Goal: Information Seeking & Learning: Learn about a topic

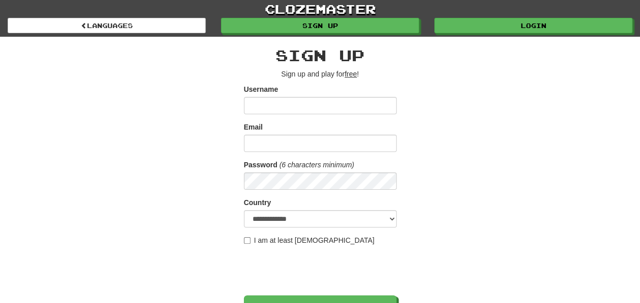
scroll to position [153, 0]
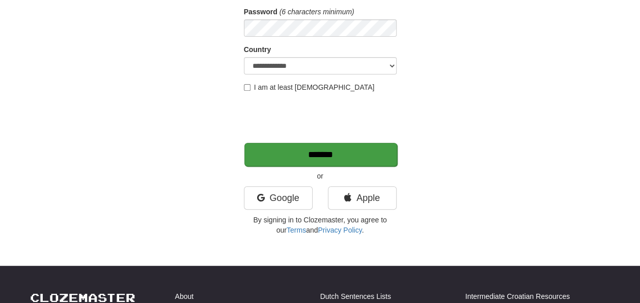
type input "**********"
click at [328, 150] on input "*******" at bounding box center [321, 154] width 153 height 23
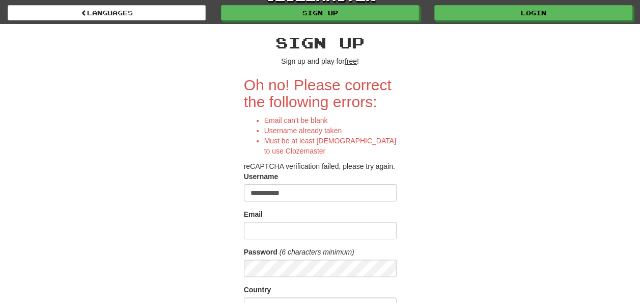
scroll to position [102, 0]
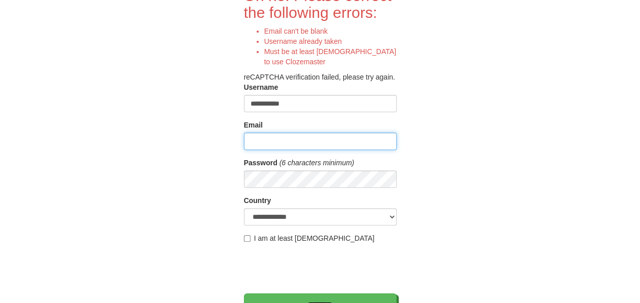
click at [310, 144] on input "Email" at bounding box center [320, 140] width 153 height 17
type input "**********"
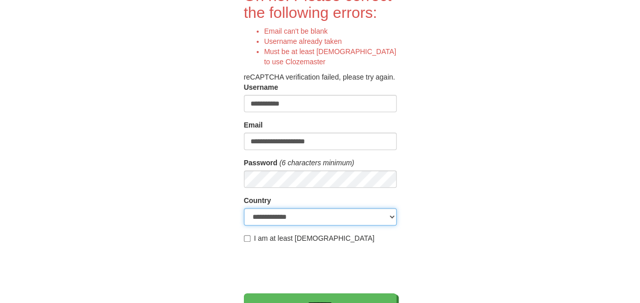
select select "**"
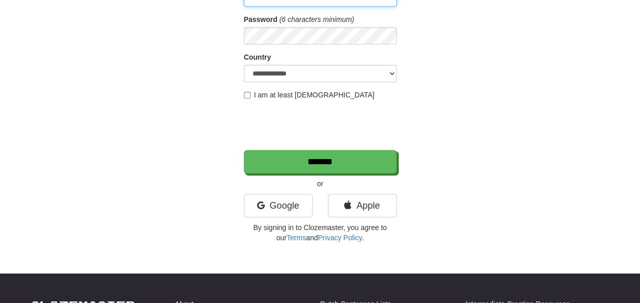
scroll to position [255, 0]
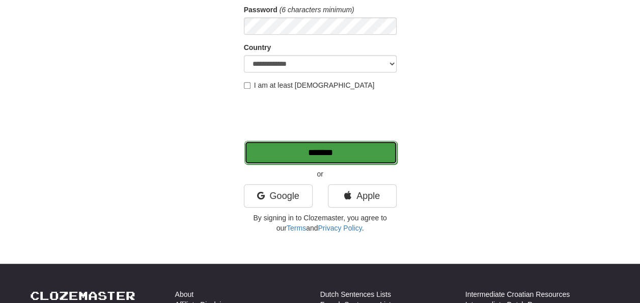
click at [283, 146] on input "*******" at bounding box center [321, 152] width 153 height 23
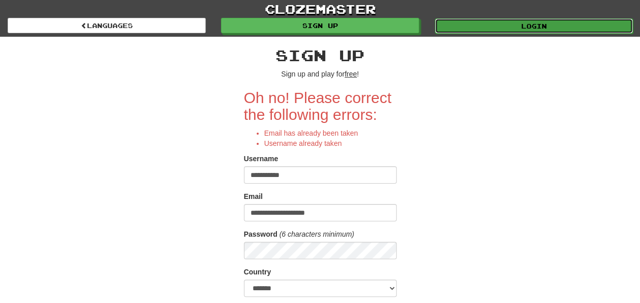
click at [579, 30] on link "Login" at bounding box center [534, 25] width 198 height 15
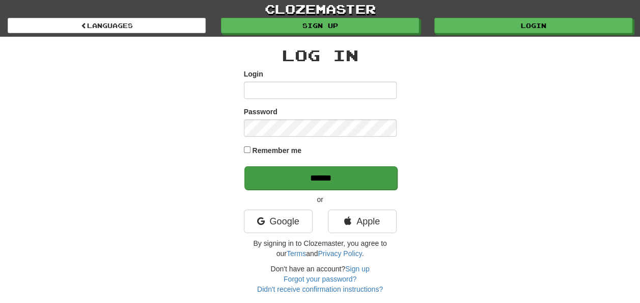
type input "**********"
click at [304, 179] on input "******" at bounding box center [321, 177] width 153 height 23
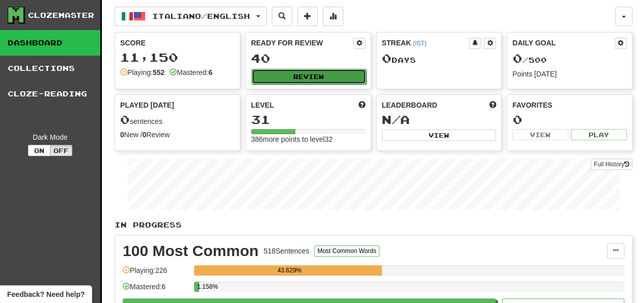
click at [313, 69] on button "Review" at bounding box center [309, 76] width 115 height 15
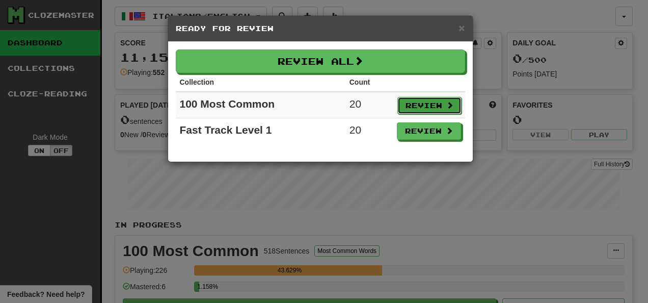
click at [437, 109] on button "Review" at bounding box center [429, 105] width 64 height 17
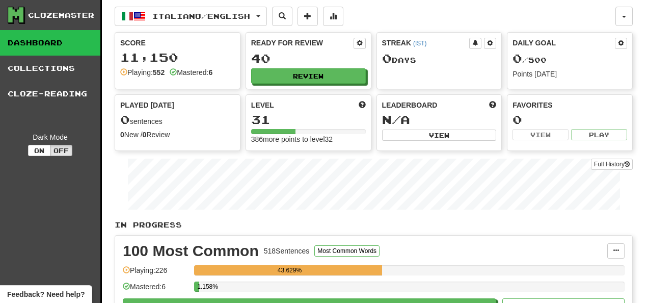
select select "**"
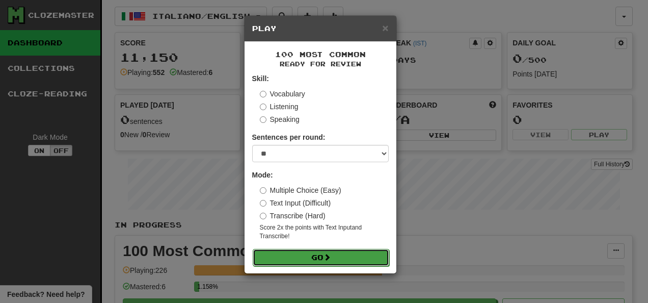
click at [306, 259] on button "Go" at bounding box center [321, 257] width 137 height 17
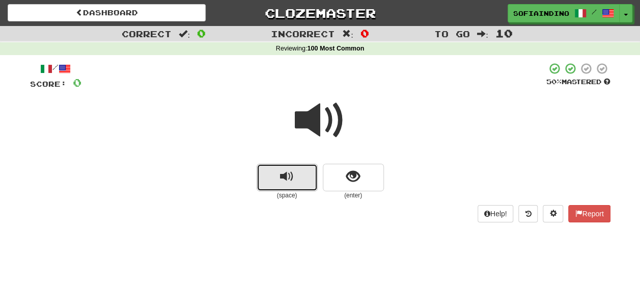
click at [308, 185] on button "replay audio" at bounding box center [287, 178] width 61 height 28
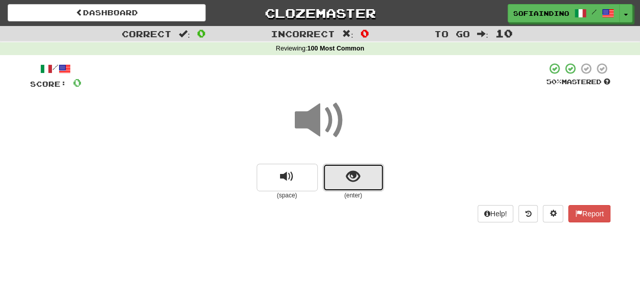
click at [343, 182] on button "show sentence" at bounding box center [353, 178] width 61 height 28
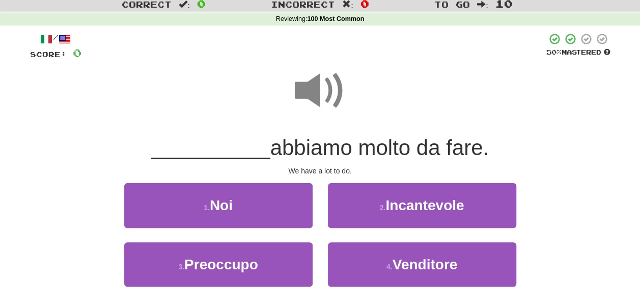
scroll to position [51, 0]
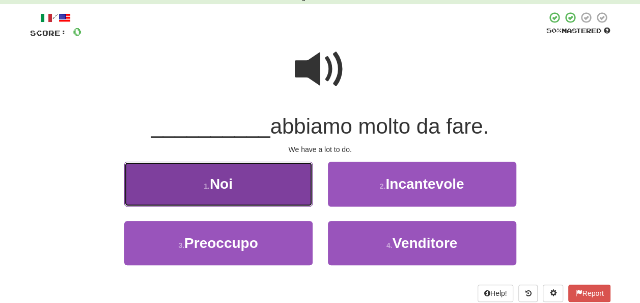
click at [303, 184] on button "1 . Noi" at bounding box center [218, 183] width 188 height 44
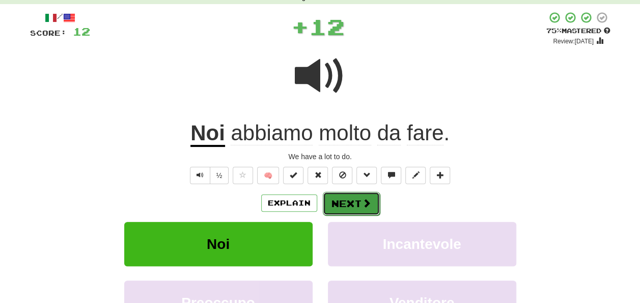
click at [362, 206] on span at bounding box center [366, 202] width 9 height 9
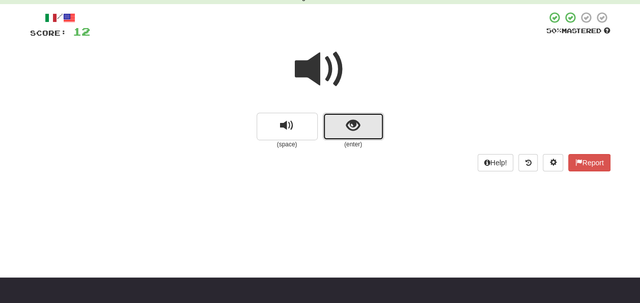
click at [365, 125] on button "show sentence" at bounding box center [353, 127] width 61 height 28
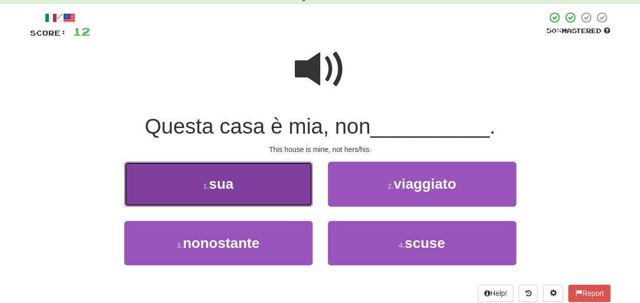
click at [294, 180] on button "1 . sua" at bounding box center [218, 183] width 188 height 44
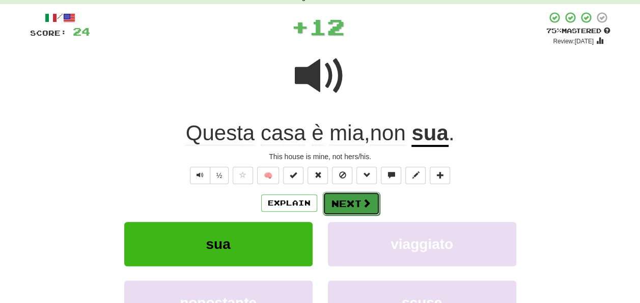
click at [344, 197] on button "Next" at bounding box center [351, 203] width 57 height 23
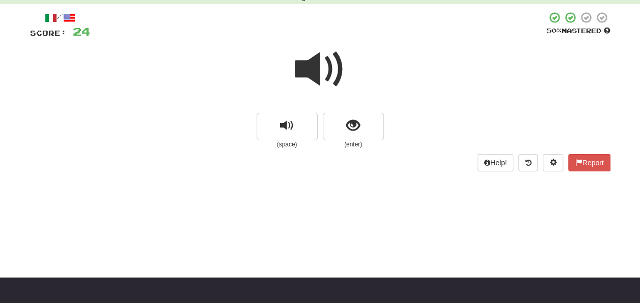
click at [348, 112] on div at bounding box center [320, 76] width 581 height 73
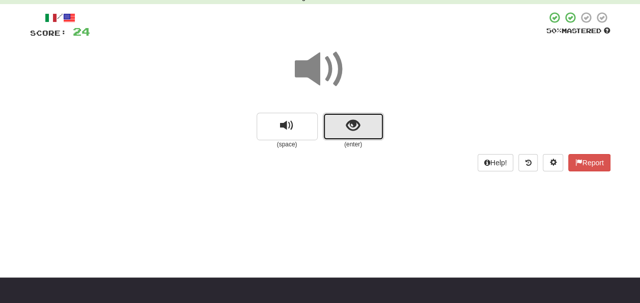
click at [346, 120] on span "show sentence" at bounding box center [353, 126] width 14 height 14
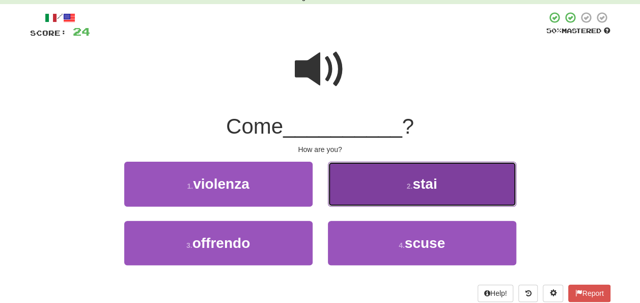
click at [343, 182] on button "2 . stai" at bounding box center [422, 183] width 188 height 44
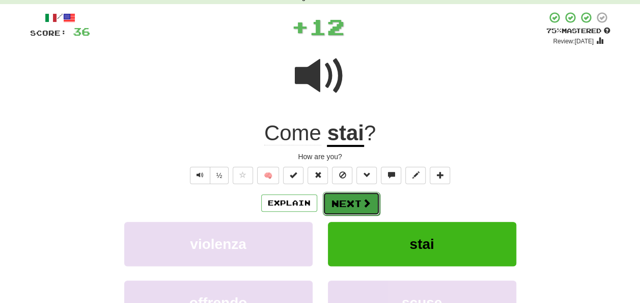
click at [369, 203] on span at bounding box center [366, 202] width 9 height 9
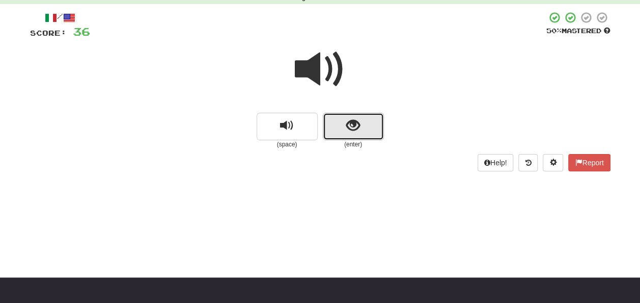
click at [354, 125] on span "show sentence" at bounding box center [353, 126] width 14 height 14
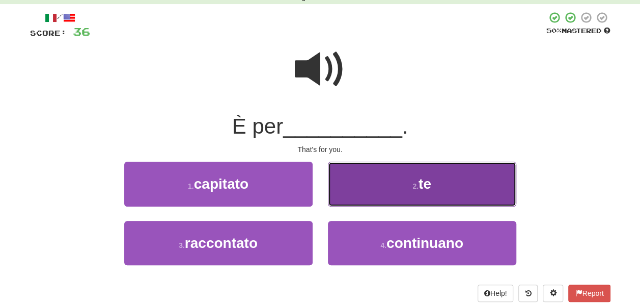
click at [350, 185] on button "2 . te" at bounding box center [422, 183] width 188 height 44
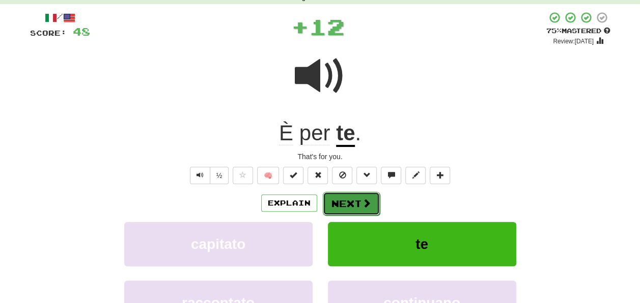
click at [356, 207] on button "Next" at bounding box center [351, 203] width 57 height 23
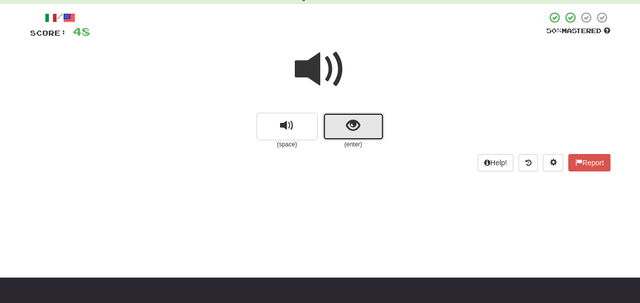
click at [344, 124] on button "show sentence" at bounding box center [353, 127] width 61 height 28
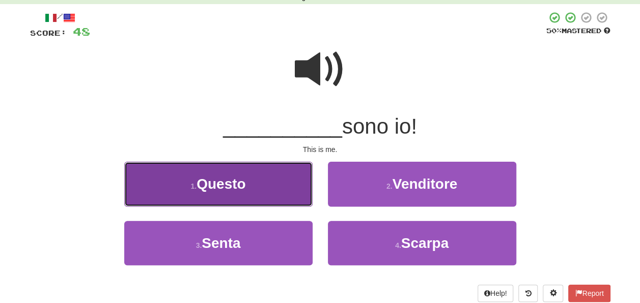
click at [281, 181] on button "1 . Questo" at bounding box center [218, 183] width 188 height 44
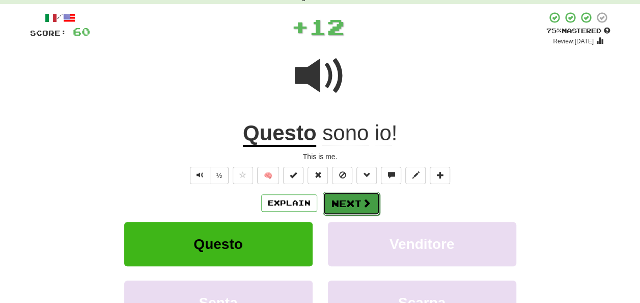
click at [332, 195] on button "Next" at bounding box center [351, 203] width 57 height 23
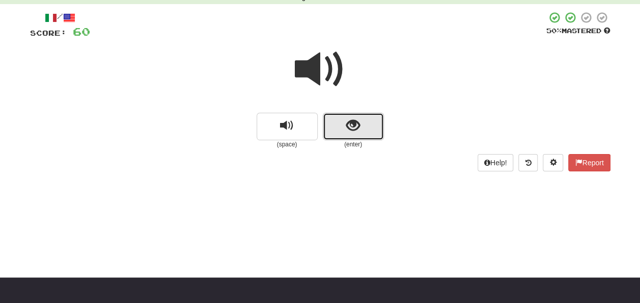
click at [369, 123] on button "show sentence" at bounding box center [353, 127] width 61 height 28
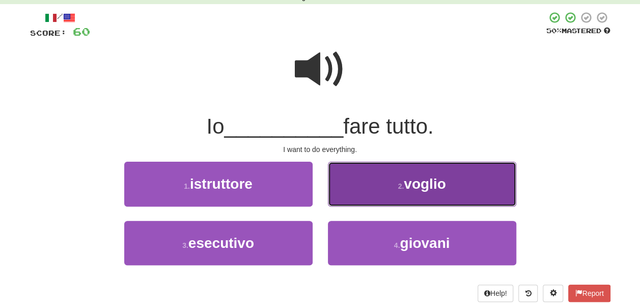
click at [370, 191] on button "2 . voglio" at bounding box center [422, 183] width 188 height 44
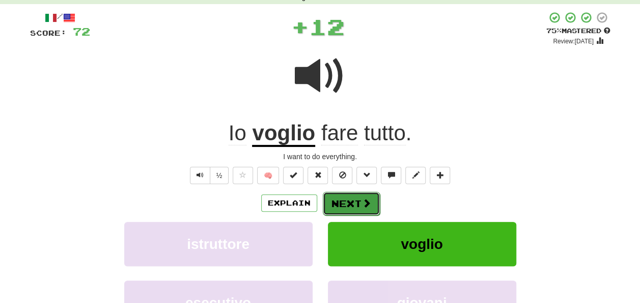
click at [377, 205] on button "Next" at bounding box center [351, 203] width 57 height 23
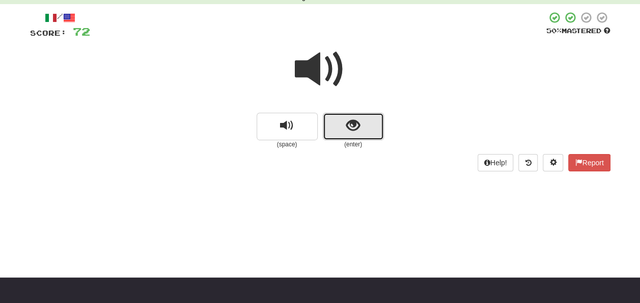
click at [361, 124] on button "show sentence" at bounding box center [353, 127] width 61 height 28
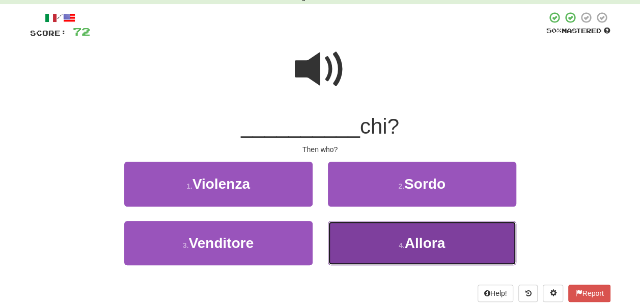
click at [463, 239] on button "4 . Allora" at bounding box center [422, 243] width 188 height 44
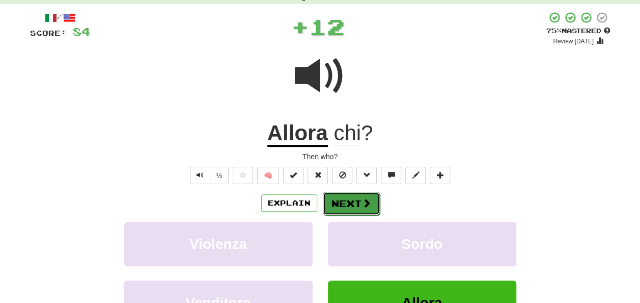
click at [356, 206] on button "Next" at bounding box center [351, 203] width 57 height 23
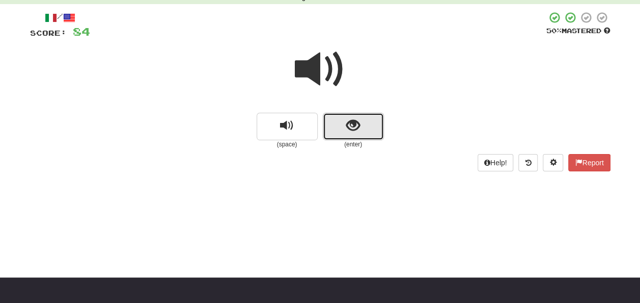
click at [364, 132] on button "show sentence" at bounding box center [353, 127] width 61 height 28
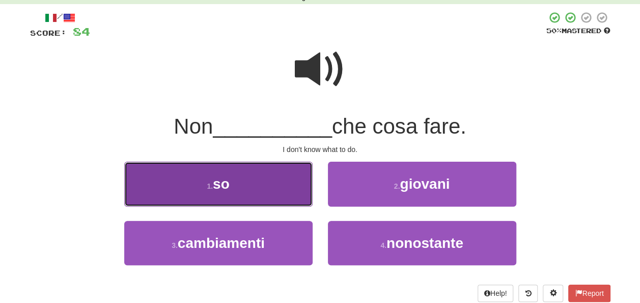
click at [275, 195] on button "1 . so" at bounding box center [218, 183] width 188 height 44
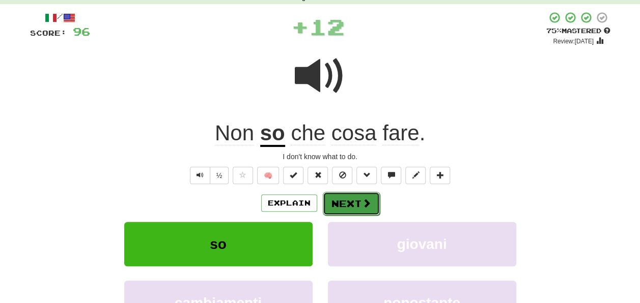
click at [340, 210] on button "Next" at bounding box center [351, 203] width 57 height 23
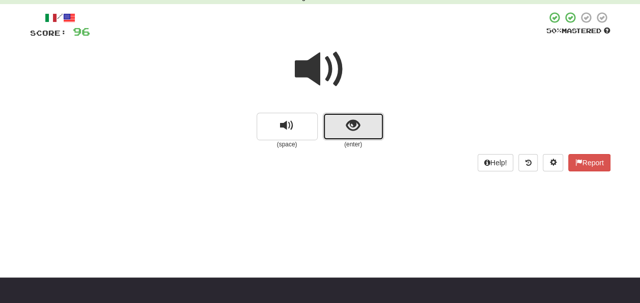
click at [335, 130] on button "show sentence" at bounding box center [353, 127] width 61 height 28
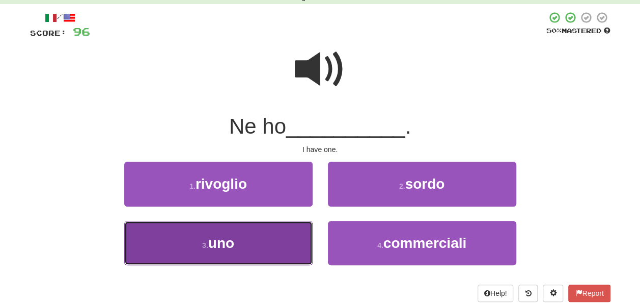
click at [232, 257] on button "3 . uno" at bounding box center [218, 243] width 188 height 44
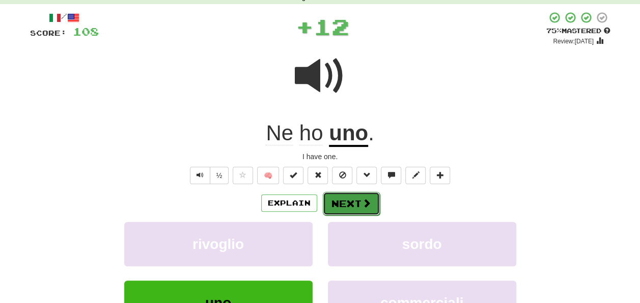
click at [350, 197] on button "Next" at bounding box center [351, 203] width 57 height 23
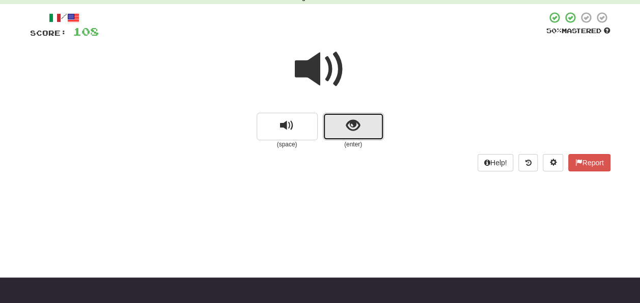
click at [371, 115] on button "show sentence" at bounding box center [353, 127] width 61 height 28
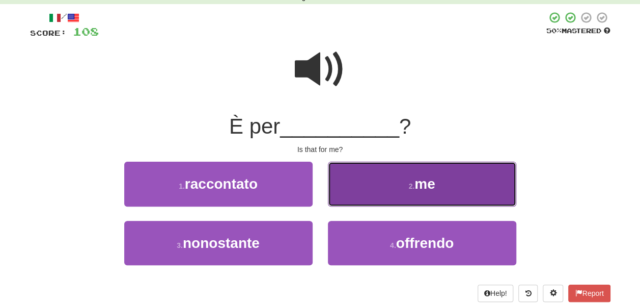
click at [358, 187] on button "2 . me" at bounding box center [422, 183] width 188 height 44
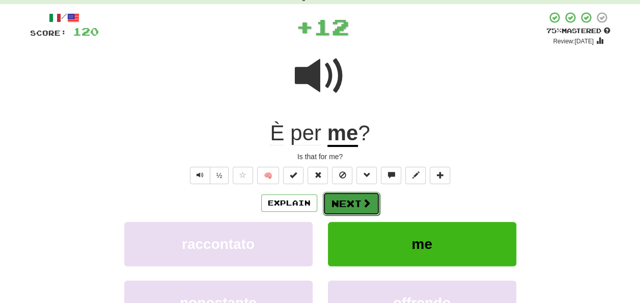
click at [353, 197] on button "Next" at bounding box center [351, 203] width 57 height 23
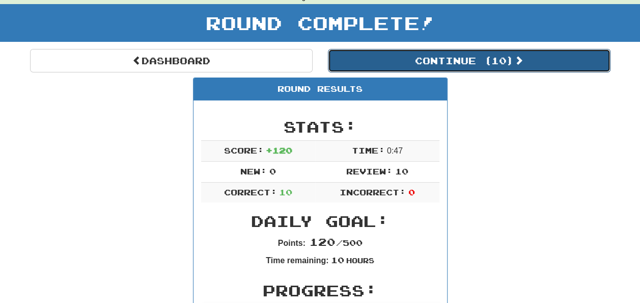
click at [429, 69] on button "Continue ( 10 )" at bounding box center [469, 60] width 283 height 23
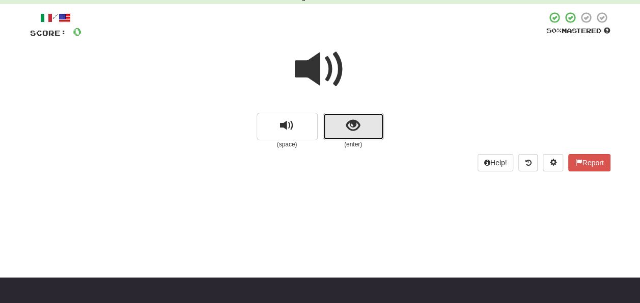
click at [339, 133] on button "show sentence" at bounding box center [353, 127] width 61 height 28
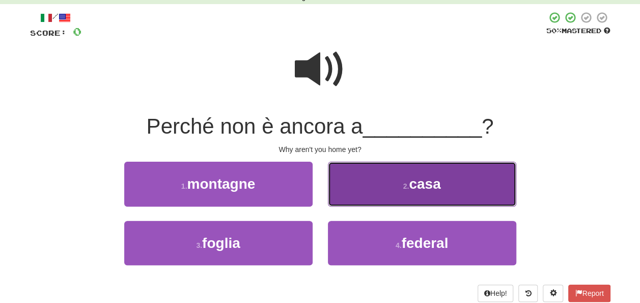
click at [344, 165] on button "2 . casa" at bounding box center [422, 183] width 188 height 44
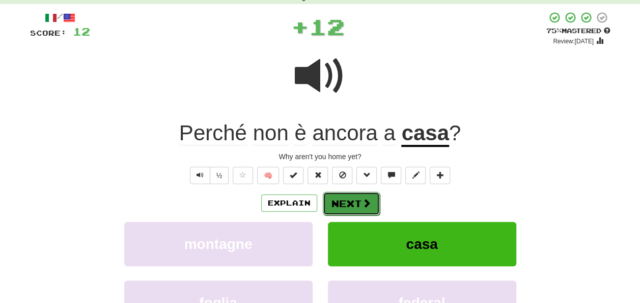
click at [346, 202] on button "Next" at bounding box center [351, 203] width 57 height 23
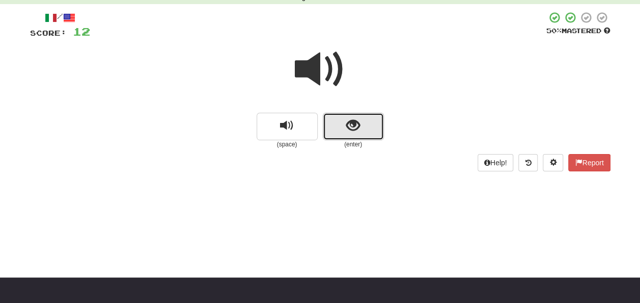
click at [355, 125] on span "show sentence" at bounding box center [353, 126] width 14 height 14
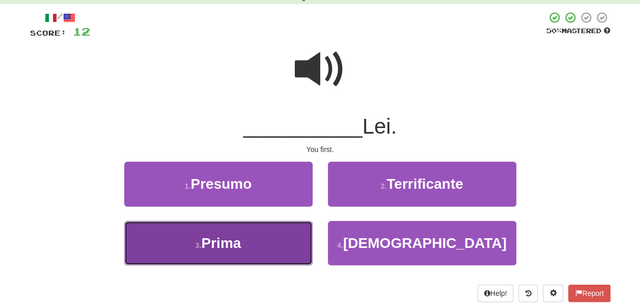
click at [263, 248] on button "3 . Prima" at bounding box center [218, 243] width 188 height 44
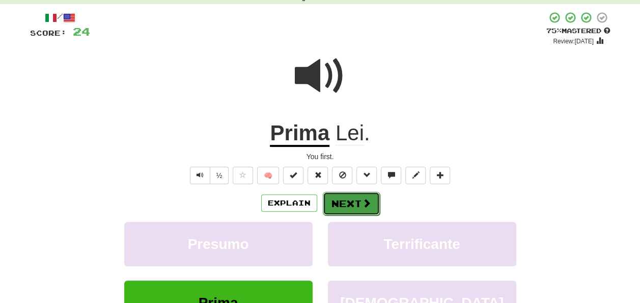
click at [347, 192] on button "Next" at bounding box center [351, 203] width 57 height 23
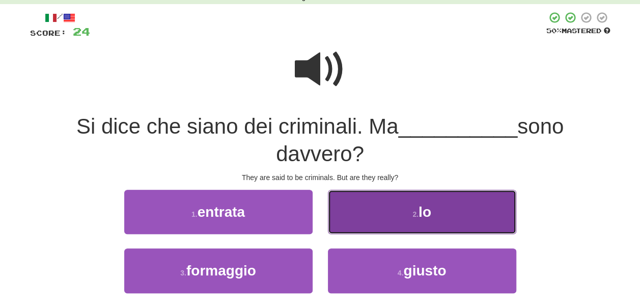
click at [391, 224] on button "2 . lo" at bounding box center [422, 212] width 188 height 44
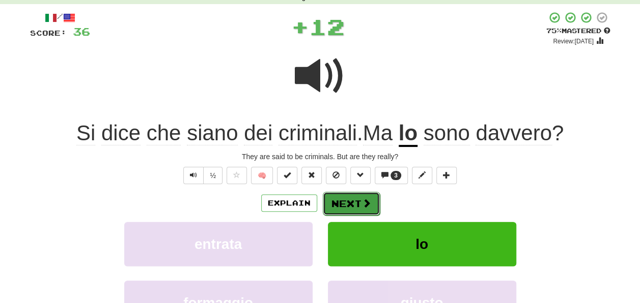
click at [354, 206] on button "Next" at bounding box center [351, 203] width 57 height 23
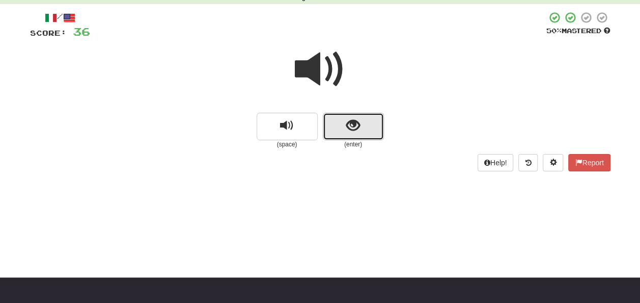
click at [345, 140] on button "show sentence" at bounding box center [353, 127] width 61 height 28
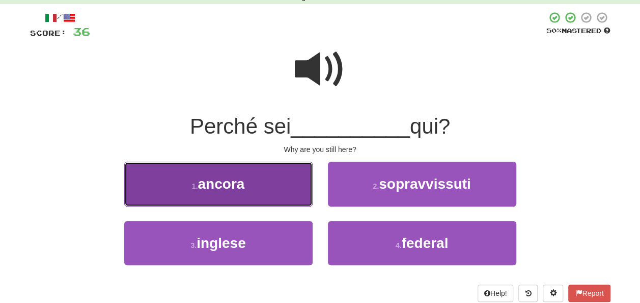
click at [304, 190] on button "1 . ancora" at bounding box center [218, 183] width 188 height 44
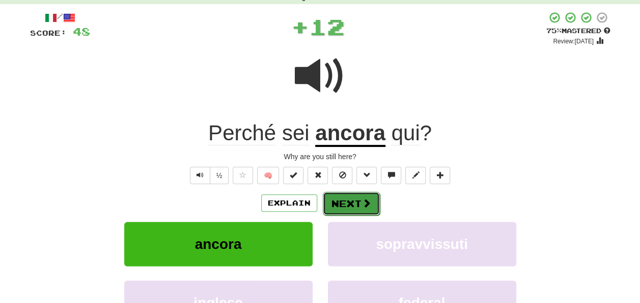
click at [350, 204] on button "Next" at bounding box center [351, 203] width 57 height 23
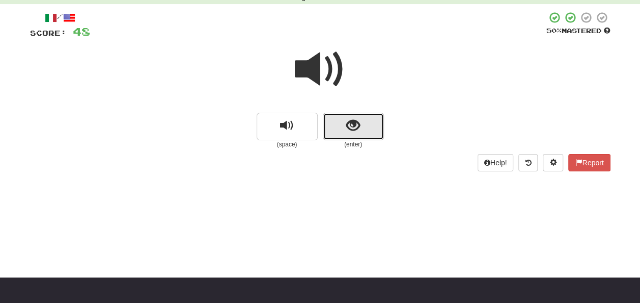
click at [362, 131] on button "show sentence" at bounding box center [353, 127] width 61 height 28
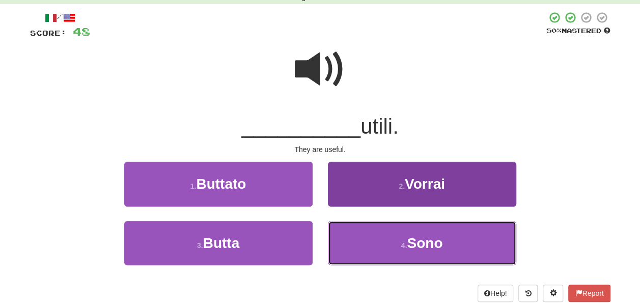
click at [471, 227] on button "4 . Sono" at bounding box center [422, 243] width 188 height 44
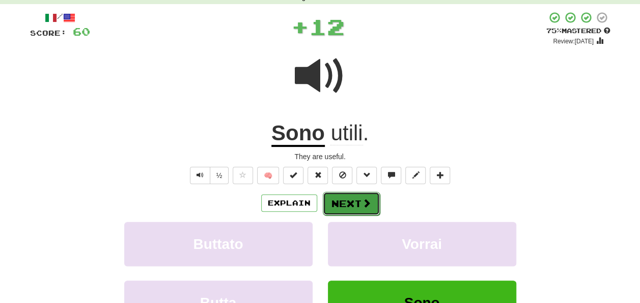
click at [368, 206] on span at bounding box center [366, 202] width 9 height 9
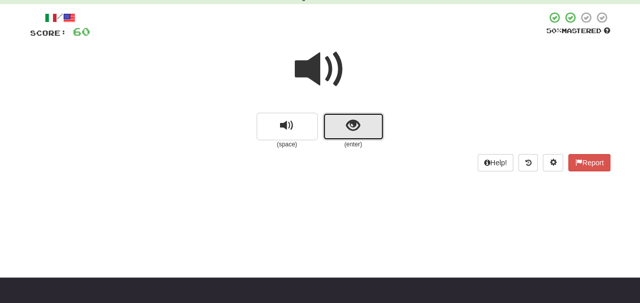
click at [362, 128] on button "show sentence" at bounding box center [353, 127] width 61 height 28
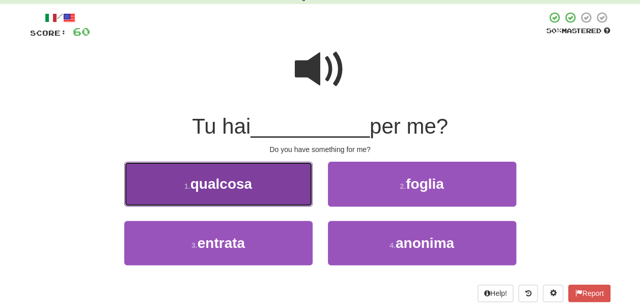
click at [302, 197] on button "1 . qualcosa" at bounding box center [218, 183] width 188 height 44
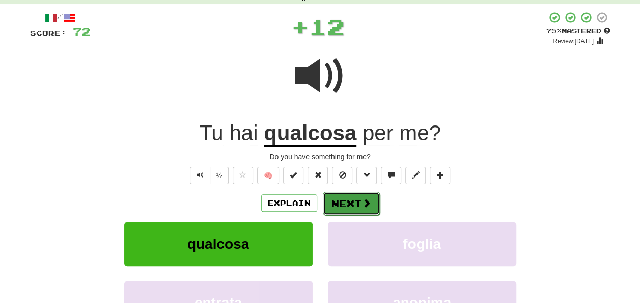
click at [341, 195] on button "Next" at bounding box center [351, 203] width 57 height 23
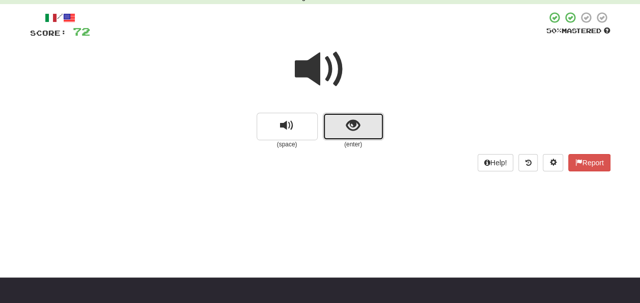
click at [340, 125] on button "show sentence" at bounding box center [353, 127] width 61 height 28
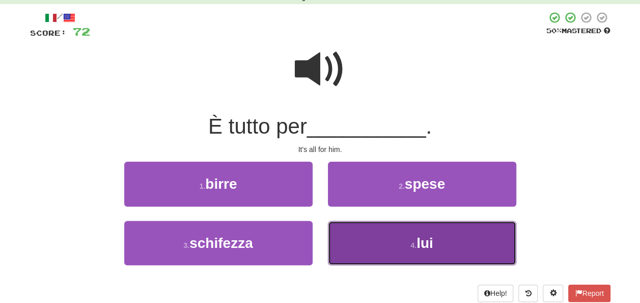
click at [366, 247] on button "4 . lui" at bounding box center [422, 243] width 188 height 44
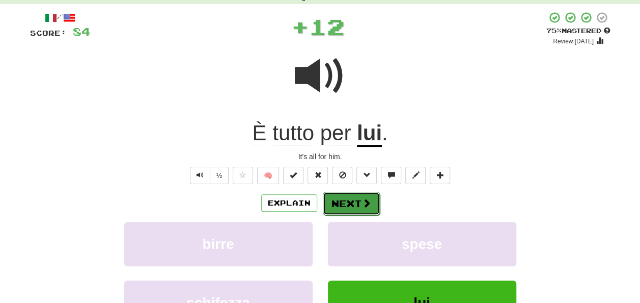
click at [362, 210] on button "Next" at bounding box center [351, 203] width 57 height 23
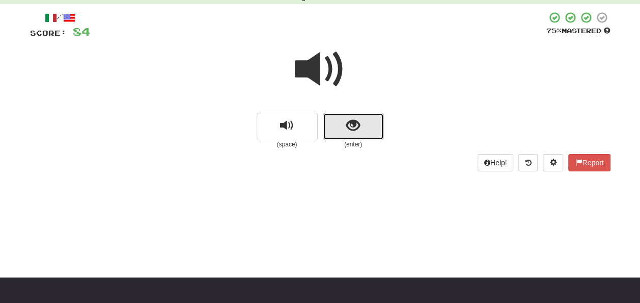
click at [359, 127] on span "show sentence" at bounding box center [353, 126] width 14 height 14
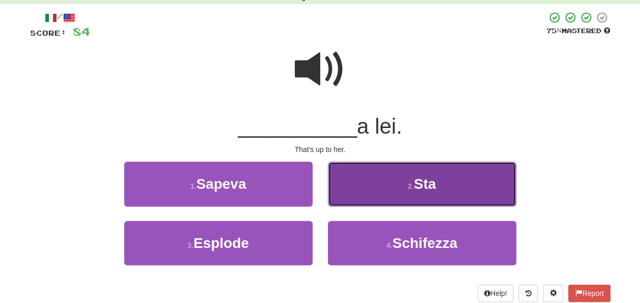
click at [350, 188] on button "2 . Sta" at bounding box center [422, 183] width 188 height 44
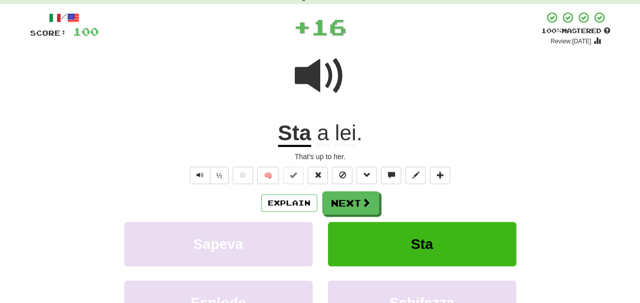
click at [343, 215] on div "Explain Next Sapeva Sta Esplode Schifezza Learn more: Sapeva Sta Esplode Schife…" at bounding box center [320, 273] width 581 height 164
click at [347, 192] on button "Next" at bounding box center [351, 203] width 57 height 23
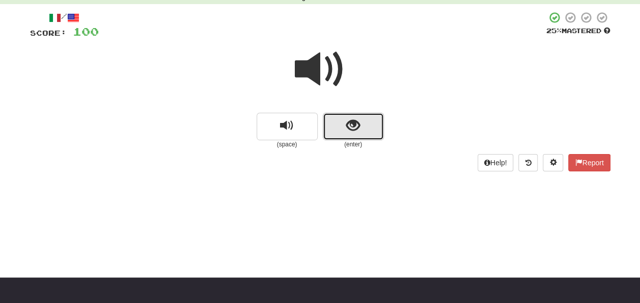
click at [361, 126] on button "show sentence" at bounding box center [353, 127] width 61 height 28
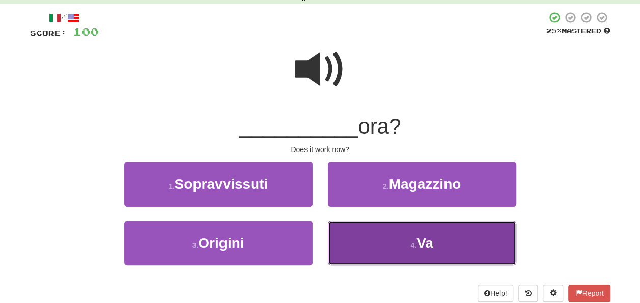
click at [359, 234] on button "4 . Va" at bounding box center [422, 243] width 188 height 44
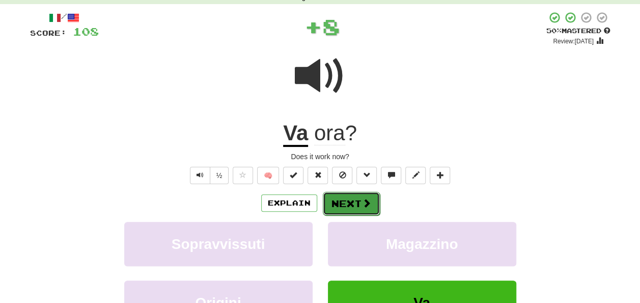
click at [362, 200] on span at bounding box center [366, 202] width 9 height 9
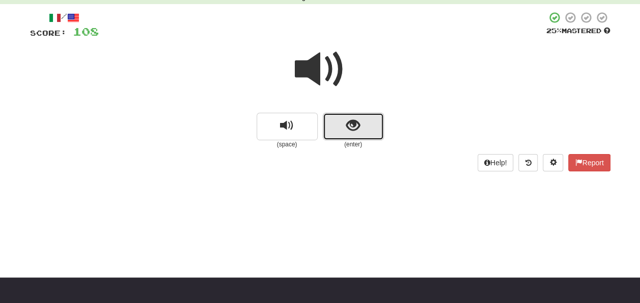
click at [357, 127] on span "show sentence" at bounding box center [353, 126] width 14 height 14
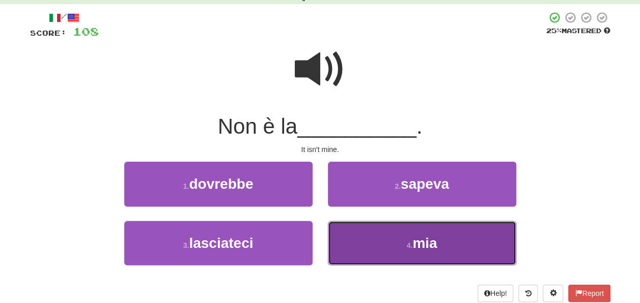
click at [357, 247] on button "4 . mia" at bounding box center [422, 243] width 188 height 44
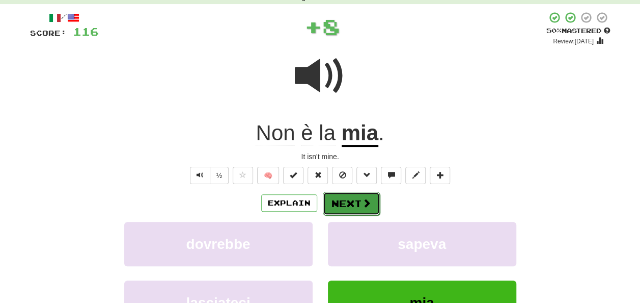
click at [349, 205] on button "Next" at bounding box center [351, 203] width 57 height 23
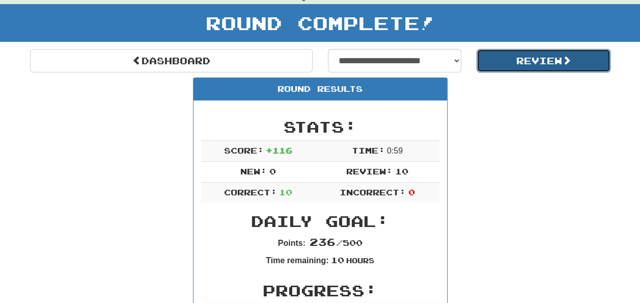
click at [479, 56] on button "Review" at bounding box center [544, 60] width 134 height 23
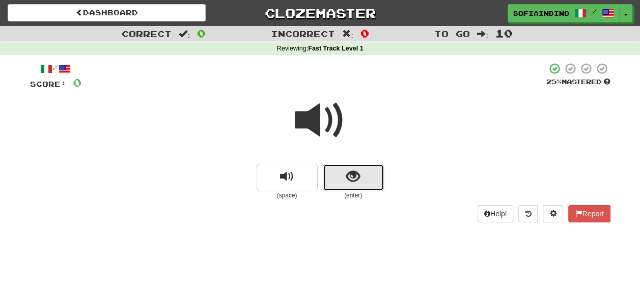
click at [374, 190] on button "show sentence" at bounding box center [353, 178] width 61 height 28
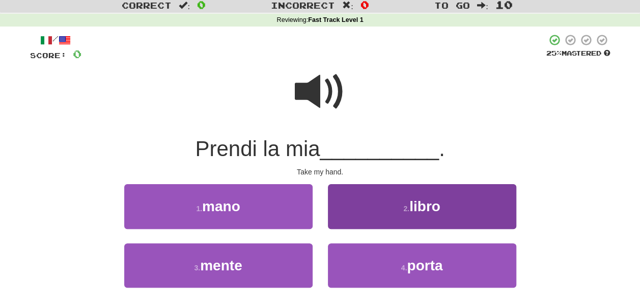
scroll to position [51, 0]
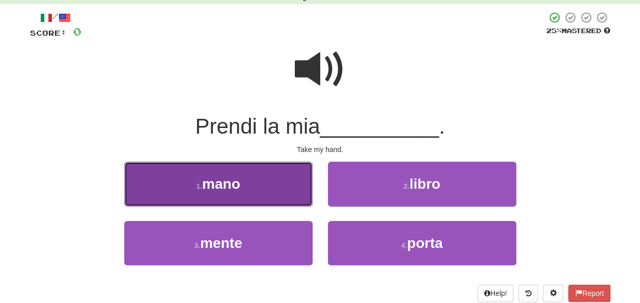
click at [258, 182] on button "1 . mano" at bounding box center [218, 183] width 188 height 44
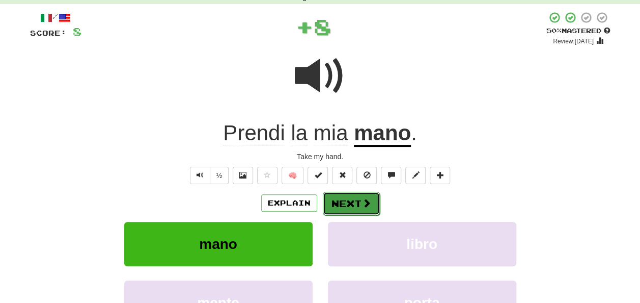
click at [331, 203] on button "Next" at bounding box center [351, 203] width 57 height 23
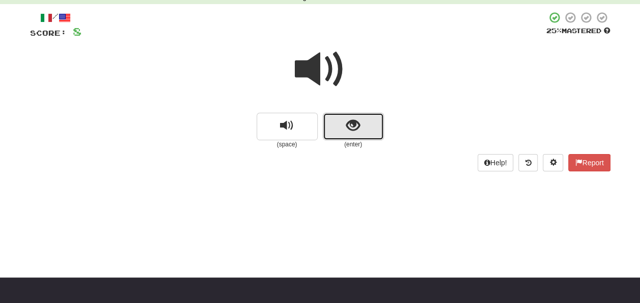
click at [353, 132] on span "show sentence" at bounding box center [353, 126] width 14 height 14
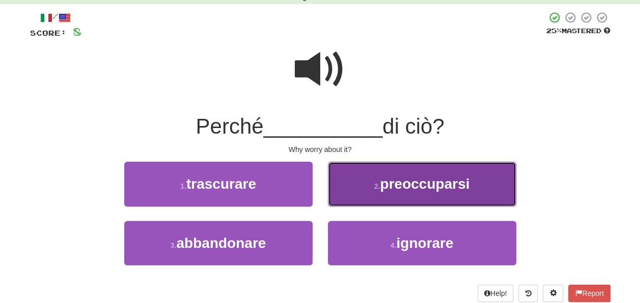
click at [348, 185] on button "2 . preoccuparsi" at bounding box center [422, 183] width 188 height 44
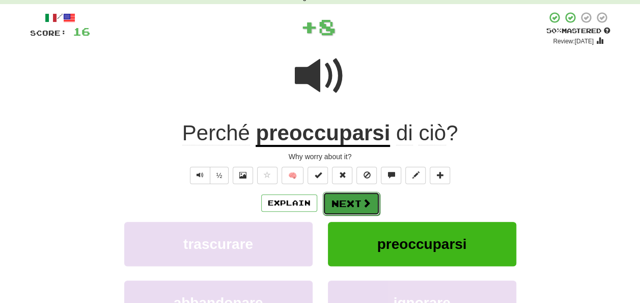
click at [346, 197] on button "Next" at bounding box center [351, 203] width 57 height 23
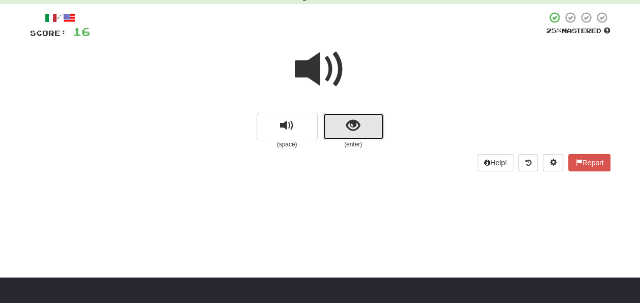
click at [356, 128] on span "show sentence" at bounding box center [353, 126] width 14 height 14
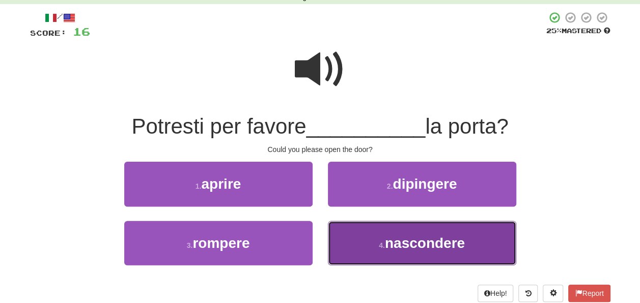
click at [340, 231] on button "4 . nascondere" at bounding box center [422, 243] width 188 height 44
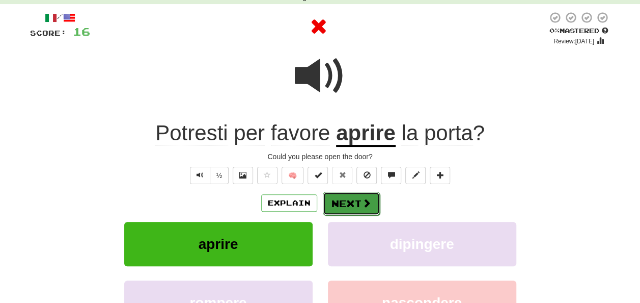
click at [346, 203] on button "Next" at bounding box center [351, 203] width 57 height 23
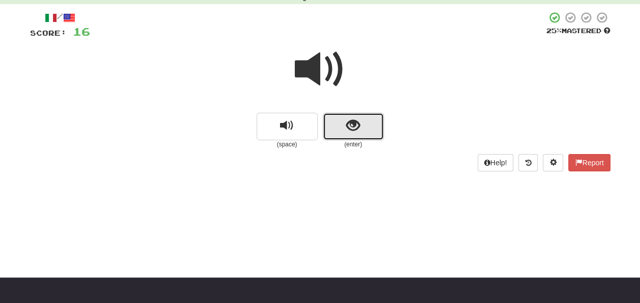
click at [348, 116] on button "show sentence" at bounding box center [353, 127] width 61 height 28
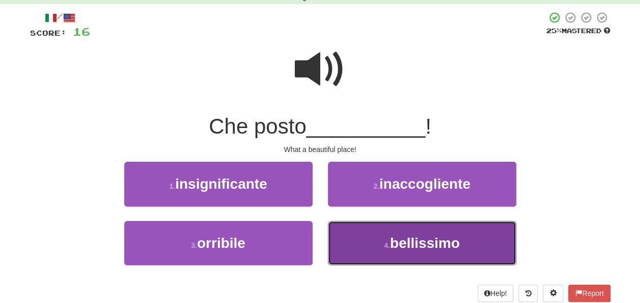
click at [406, 242] on span "bellissimo" at bounding box center [425, 243] width 70 height 16
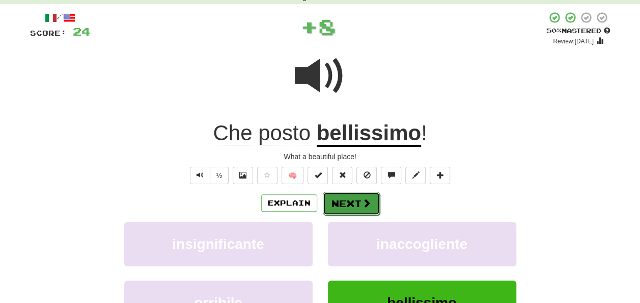
click at [376, 207] on button "Next" at bounding box center [351, 203] width 57 height 23
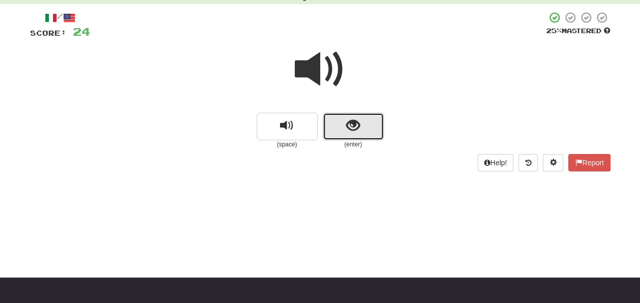
click at [365, 125] on button "show sentence" at bounding box center [353, 127] width 61 height 28
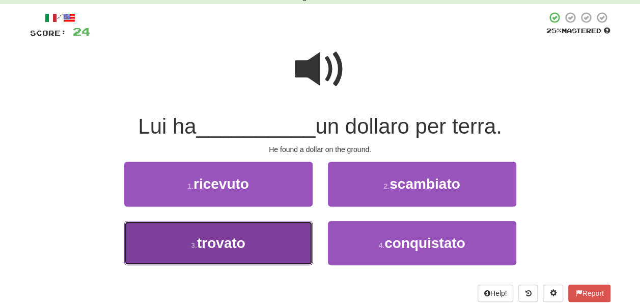
click at [287, 249] on button "3 . trovato" at bounding box center [218, 243] width 188 height 44
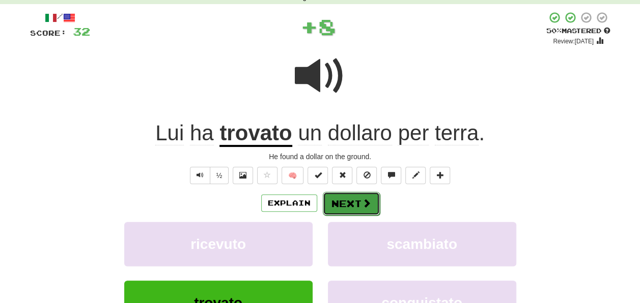
click at [355, 205] on button "Next" at bounding box center [351, 203] width 57 height 23
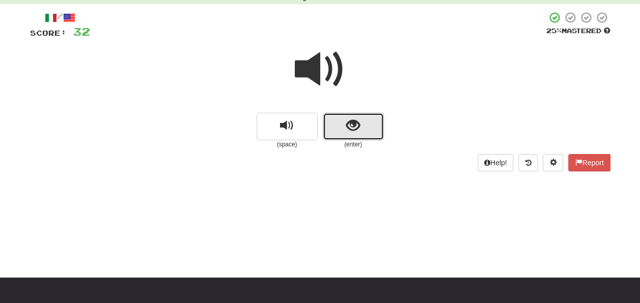
click at [365, 124] on button "show sentence" at bounding box center [353, 127] width 61 height 28
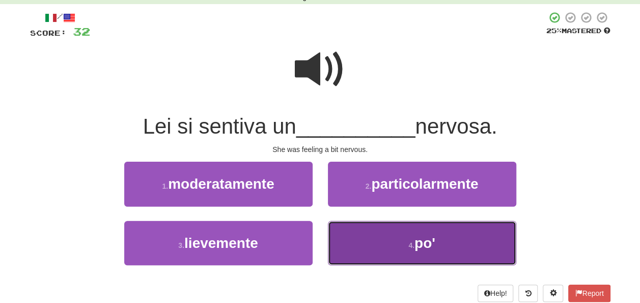
click at [361, 240] on button "4 . po'" at bounding box center [422, 243] width 188 height 44
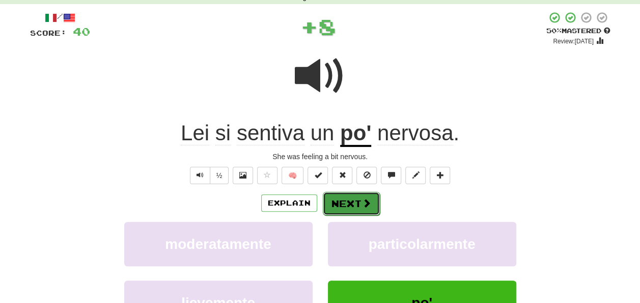
click at [350, 200] on button "Next" at bounding box center [351, 203] width 57 height 23
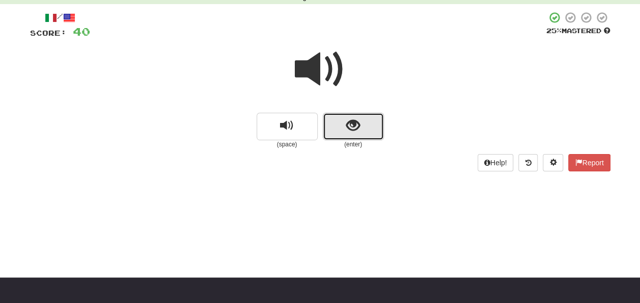
click at [357, 113] on button "show sentence" at bounding box center [353, 127] width 61 height 28
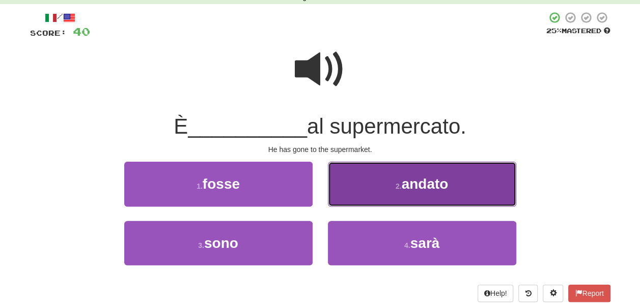
click at [338, 178] on button "2 . andato" at bounding box center [422, 183] width 188 height 44
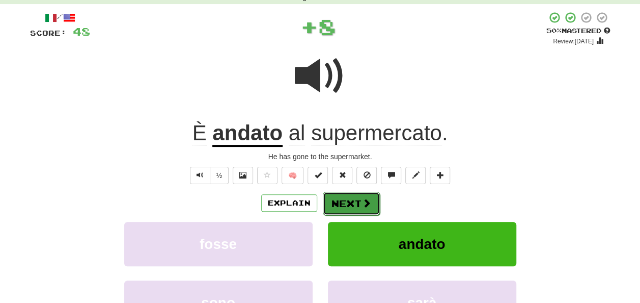
click at [344, 208] on button "Next" at bounding box center [351, 203] width 57 height 23
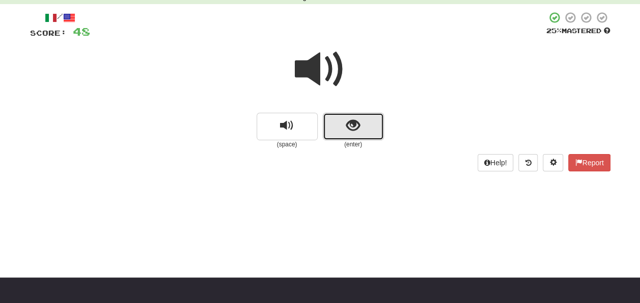
click at [371, 137] on button "show sentence" at bounding box center [353, 127] width 61 height 28
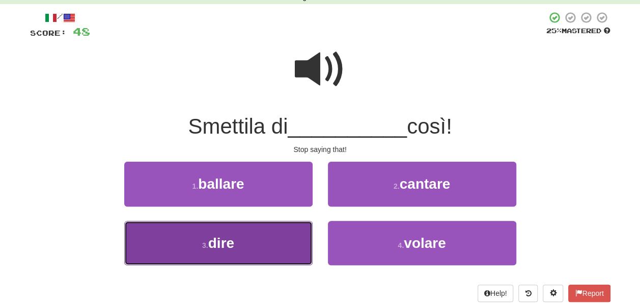
click at [286, 249] on button "3 . dire" at bounding box center [218, 243] width 188 height 44
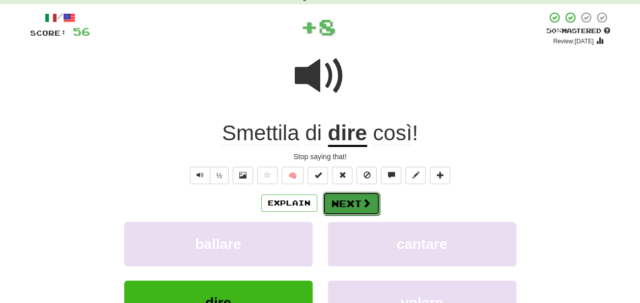
click at [327, 206] on button "Next" at bounding box center [351, 203] width 57 height 23
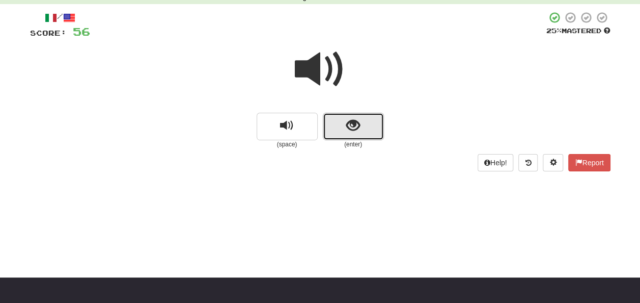
click at [360, 133] on button "show sentence" at bounding box center [353, 127] width 61 height 28
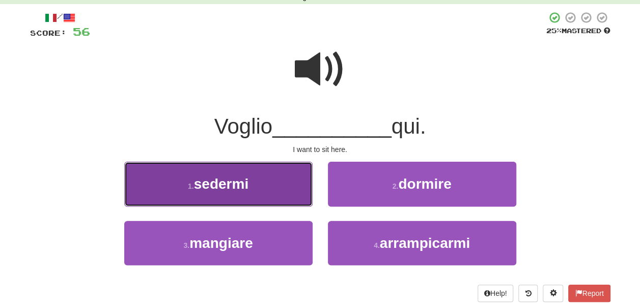
click at [276, 199] on button "1 . sedermi" at bounding box center [218, 183] width 188 height 44
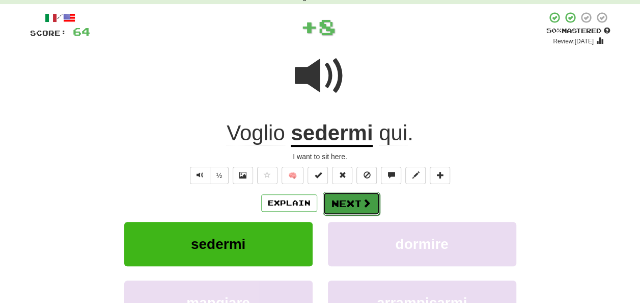
click at [338, 198] on button "Next" at bounding box center [351, 203] width 57 height 23
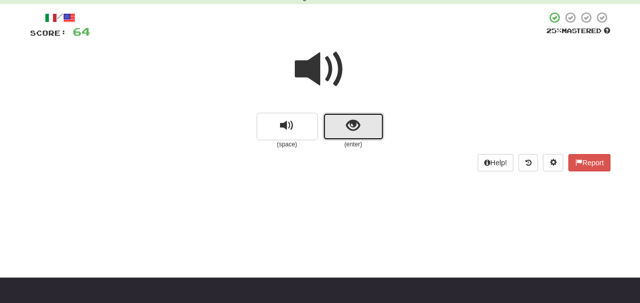
click at [350, 134] on button "show sentence" at bounding box center [353, 127] width 61 height 28
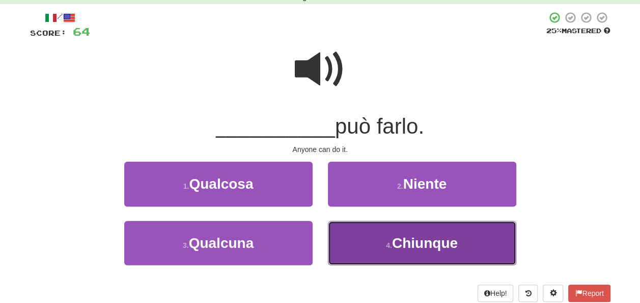
click at [394, 247] on span "Chiunque" at bounding box center [425, 243] width 66 height 16
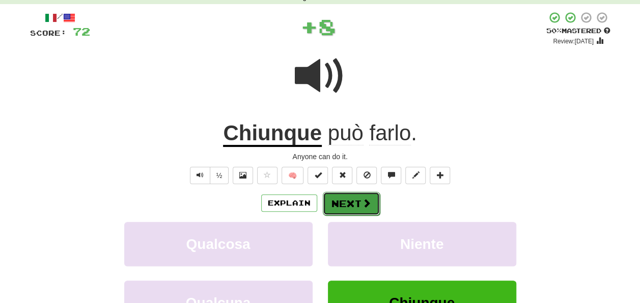
click at [362, 200] on span at bounding box center [366, 202] width 9 height 9
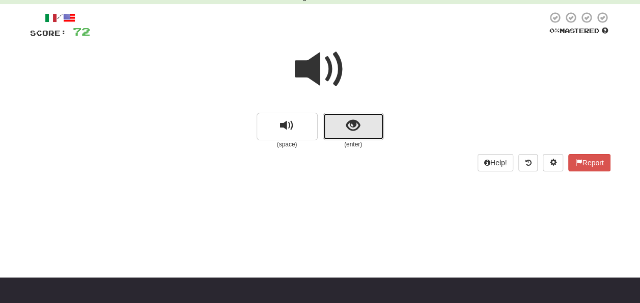
click at [361, 123] on button "show sentence" at bounding box center [353, 127] width 61 height 28
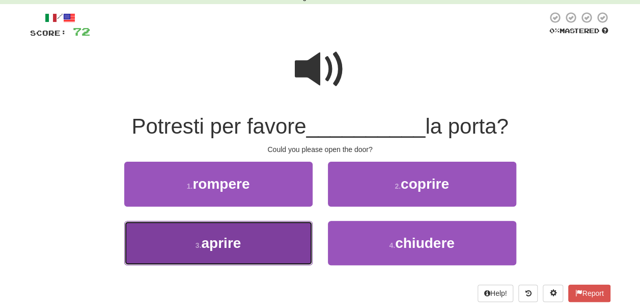
click at [269, 252] on button "3 . aprire" at bounding box center [218, 243] width 188 height 44
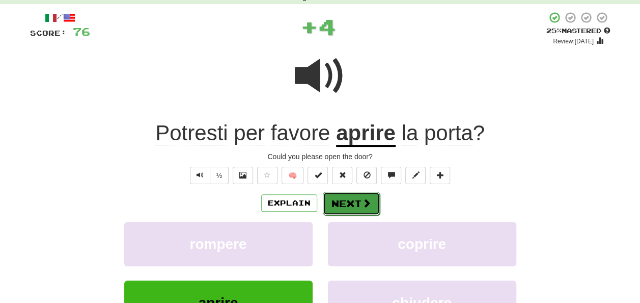
click at [336, 201] on button "Next" at bounding box center [351, 203] width 57 height 23
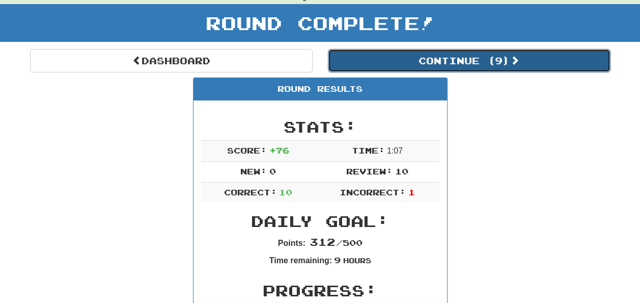
click at [352, 56] on button "Continue ( 9 )" at bounding box center [469, 60] width 283 height 23
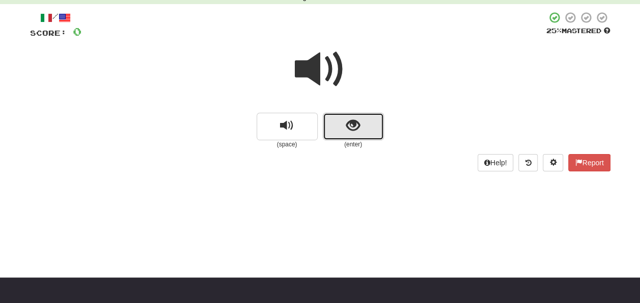
click at [354, 131] on span "show sentence" at bounding box center [353, 126] width 14 height 14
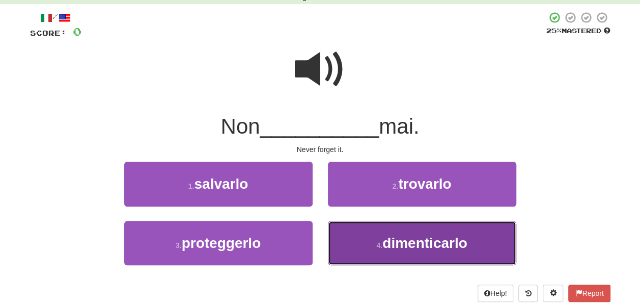
click at [358, 236] on button "4 . dimenticarlo" at bounding box center [422, 243] width 188 height 44
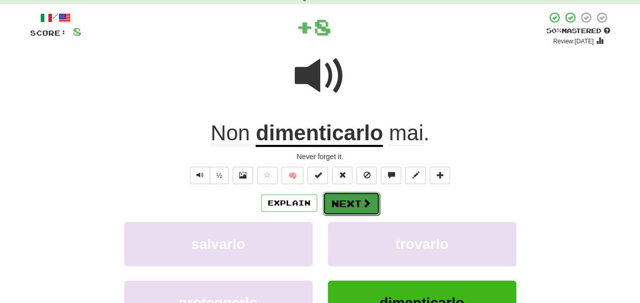
click at [369, 201] on span at bounding box center [366, 202] width 9 height 9
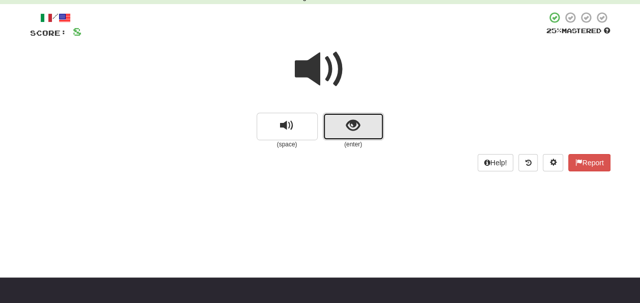
click at [369, 121] on button "show sentence" at bounding box center [353, 127] width 61 height 28
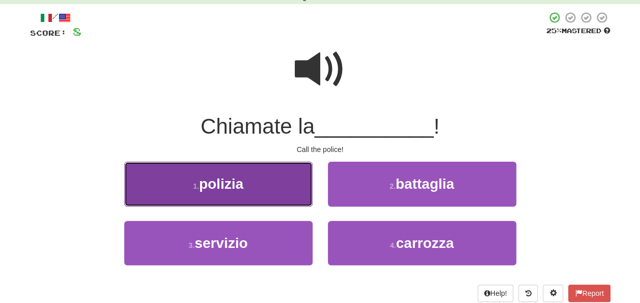
click at [294, 178] on button "1 . polizia" at bounding box center [218, 183] width 188 height 44
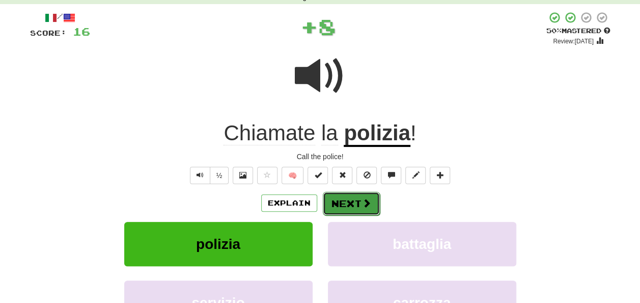
click at [339, 199] on button "Next" at bounding box center [351, 203] width 57 height 23
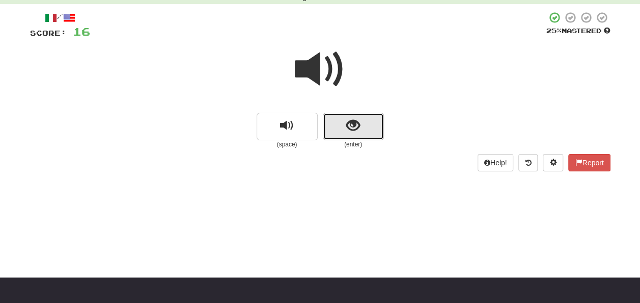
click at [368, 118] on button "show sentence" at bounding box center [353, 127] width 61 height 28
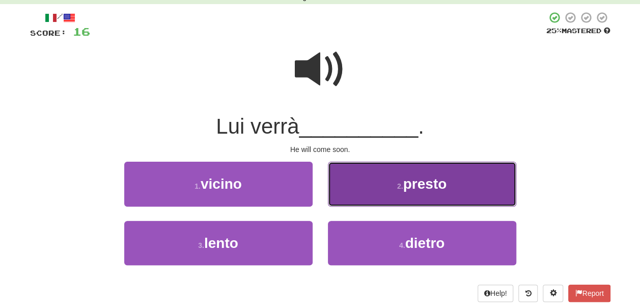
click at [374, 186] on button "2 . presto" at bounding box center [422, 183] width 188 height 44
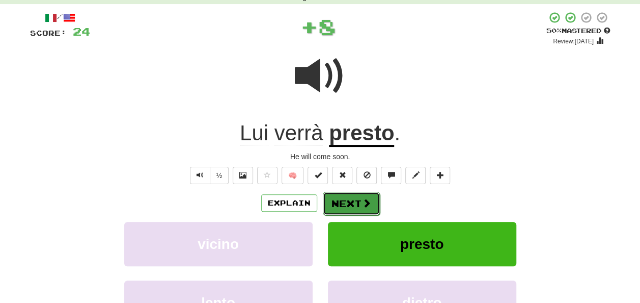
click at [374, 192] on button "Next" at bounding box center [351, 203] width 57 height 23
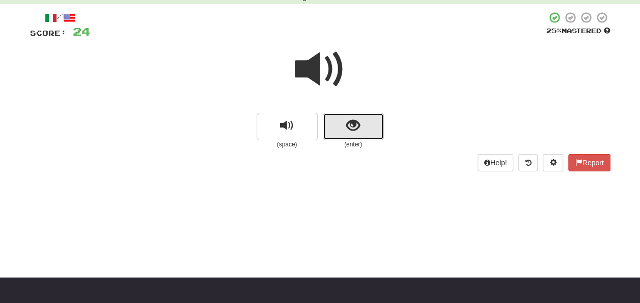
click at [359, 132] on span "show sentence" at bounding box center [353, 126] width 14 height 14
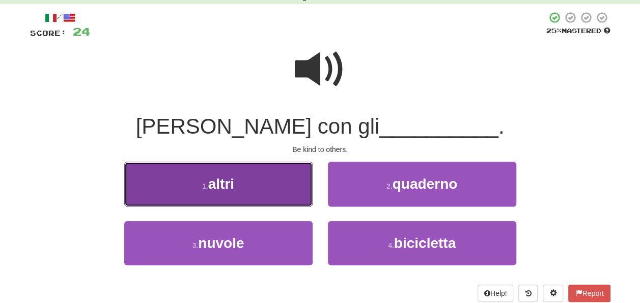
click at [291, 193] on button "1 . altri" at bounding box center [218, 183] width 188 height 44
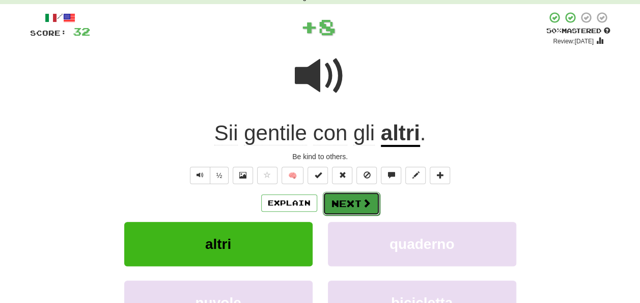
click at [350, 199] on button "Next" at bounding box center [351, 203] width 57 height 23
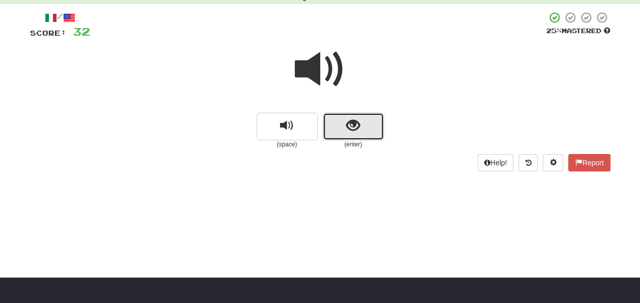
click at [376, 120] on button "show sentence" at bounding box center [353, 127] width 61 height 28
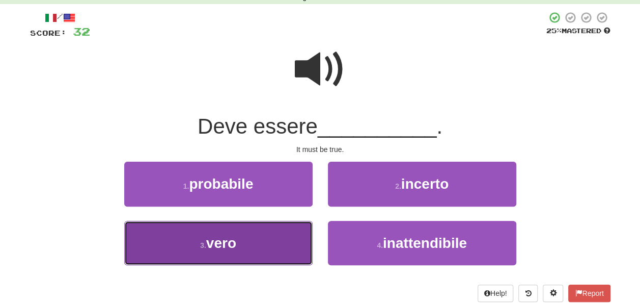
click at [244, 262] on button "3 . vero" at bounding box center [218, 243] width 188 height 44
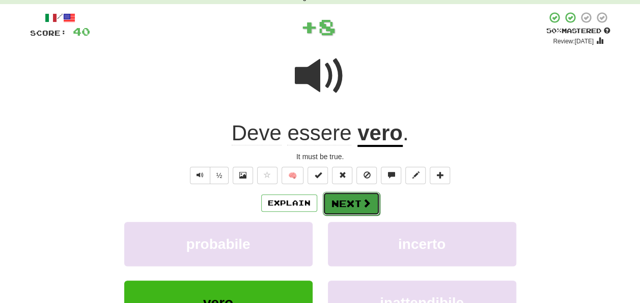
click at [350, 198] on button "Next" at bounding box center [351, 203] width 57 height 23
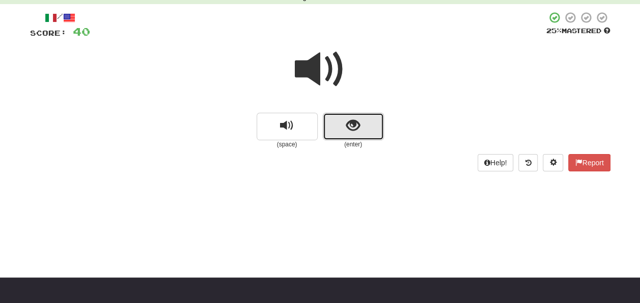
click at [373, 123] on button "show sentence" at bounding box center [353, 127] width 61 height 28
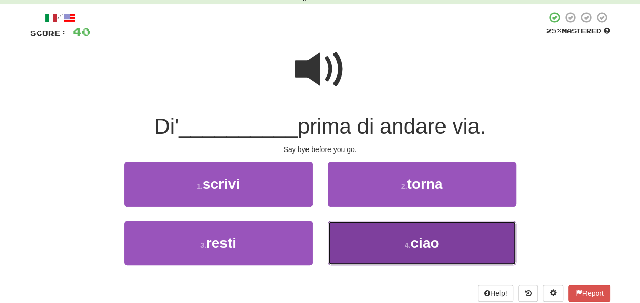
click at [359, 233] on button "4 . ciao" at bounding box center [422, 243] width 188 height 44
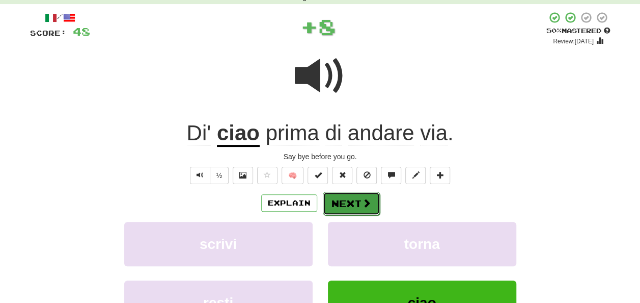
click at [356, 195] on button "Next" at bounding box center [351, 203] width 57 height 23
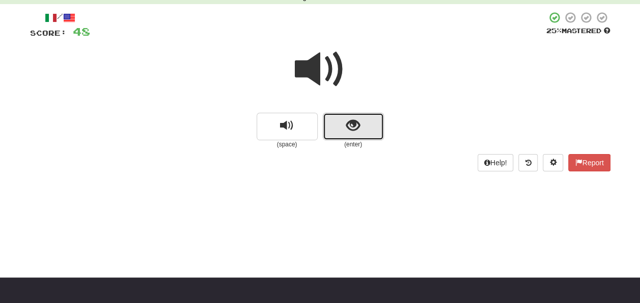
click at [348, 124] on span "show sentence" at bounding box center [353, 126] width 14 height 14
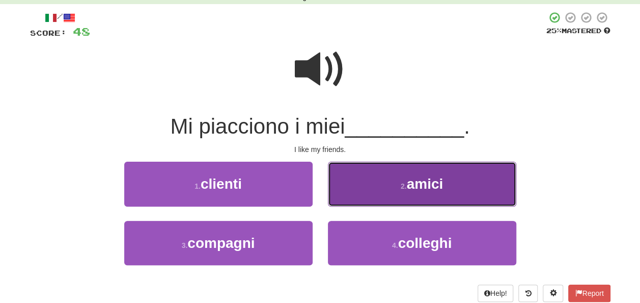
click at [399, 184] on button "2 . amici" at bounding box center [422, 183] width 188 height 44
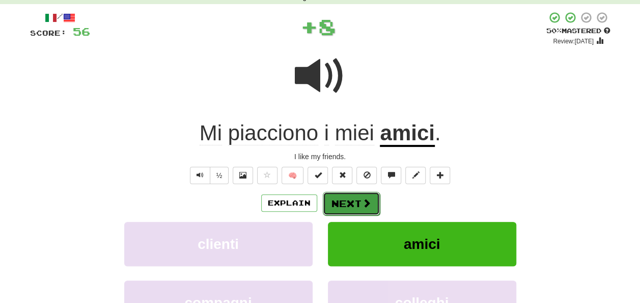
click at [364, 208] on button "Next" at bounding box center [351, 203] width 57 height 23
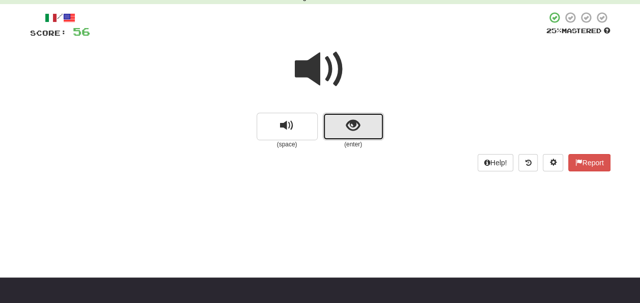
click at [346, 113] on button "show sentence" at bounding box center [353, 127] width 61 height 28
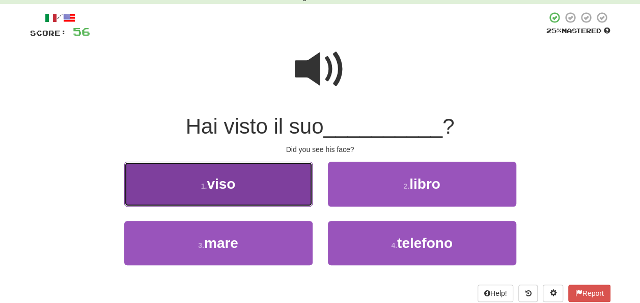
click at [266, 188] on button "1 . viso" at bounding box center [218, 183] width 188 height 44
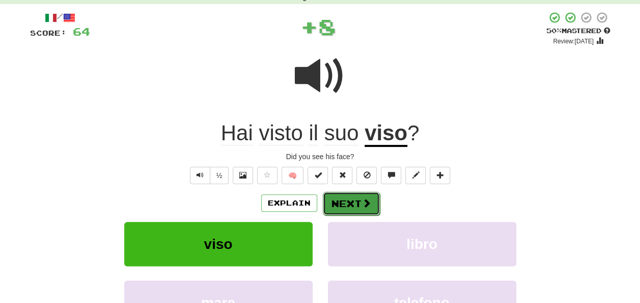
click at [367, 208] on button "Next" at bounding box center [351, 203] width 57 height 23
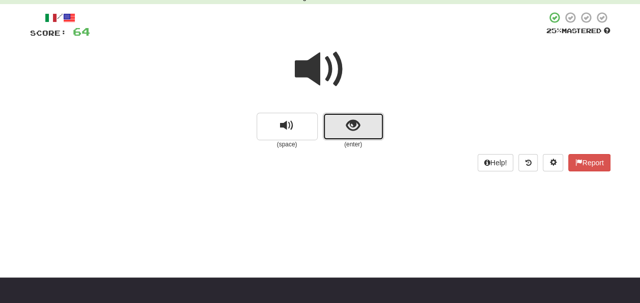
click at [368, 128] on button "show sentence" at bounding box center [353, 127] width 61 height 28
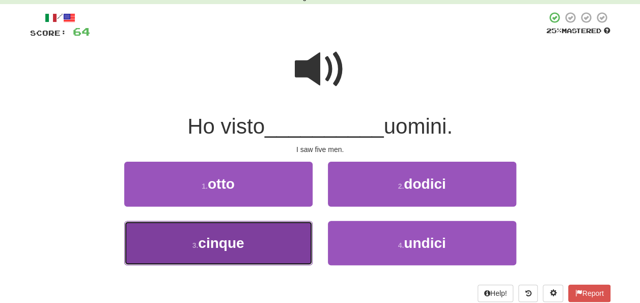
click at [251, 252] on button "3 . cinque" at bounding box center [218, 243] width 188 height 44
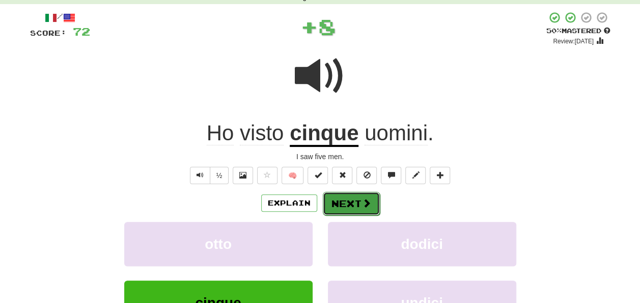
click at [335, 197] on button "Next" at bounding box center [351, 203] width 57 height 23
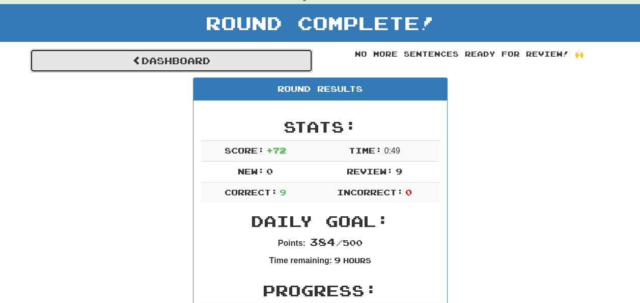
click at [211, 59] on link "Dashboard" at bounding box center [171, 60] width 283 height 23
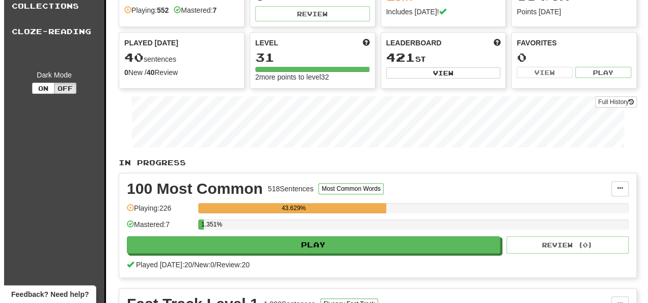
scroll to position [153, 0]
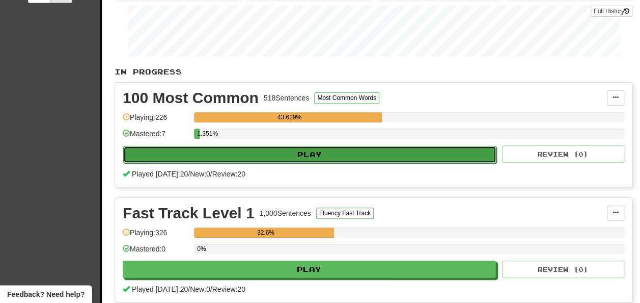
click at [358, 146] on button "Play" at bounding box center [309, 154] width 373 height 17
select select "**"
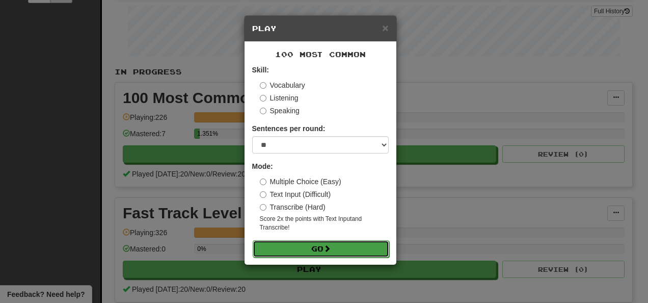
click at [298, 247] on button "Go" at bounding box center [321, 248] width 137 height 17
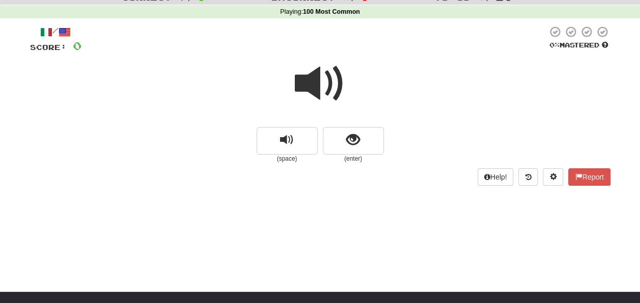
scroll to position [51, 0]
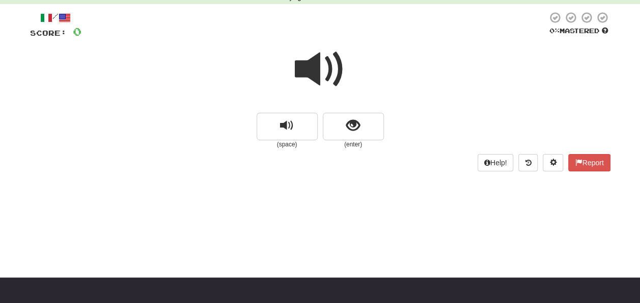
click at [362, 103] on div at bounding box center [320, 76] width 581 height 73
click at [353, 111] on div at bounding box center [320, 76] width 581 height 73
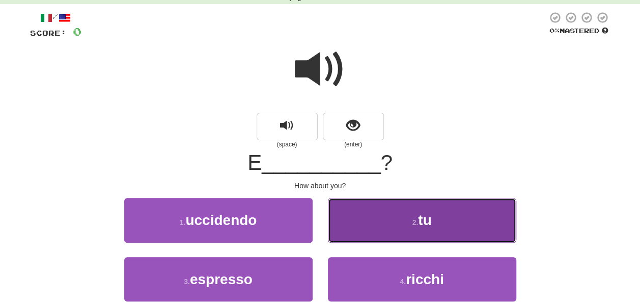
click at [339, 221] on button "2 . tu" at bounding box center [422, 220] width 188 height 44
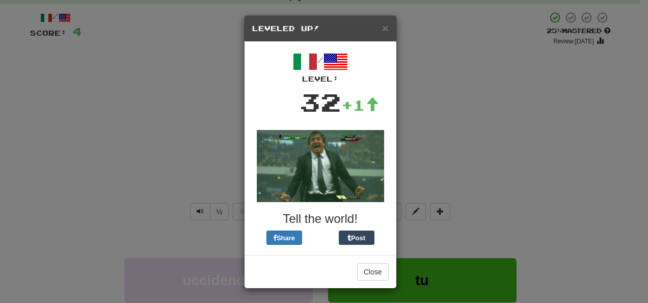
click at [427, 194] on div "× Leveled Up! / Level: 32 +1 Tell the world! Share Post Close" at bounding box center [324, 151] width 648 height 303
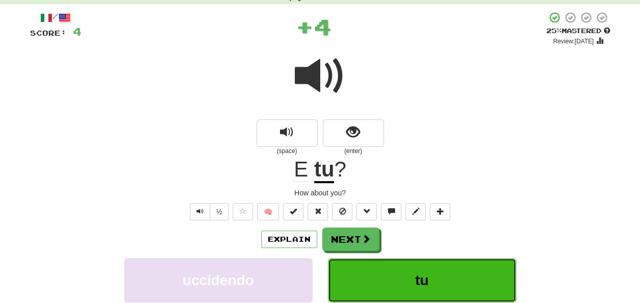
click at [434, 281] on button "tu" at bounding box center [422, 280] width 188 height 44
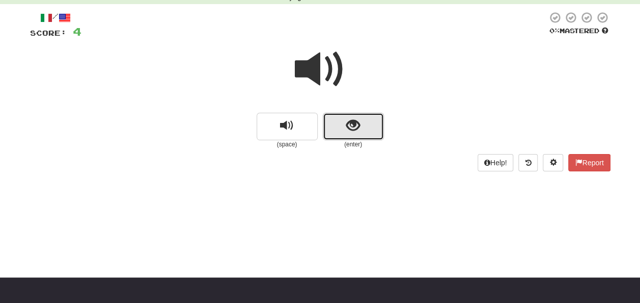
click at [345, 119] on button "show sentence" at bounding box center [353, 127] width 61 height 28
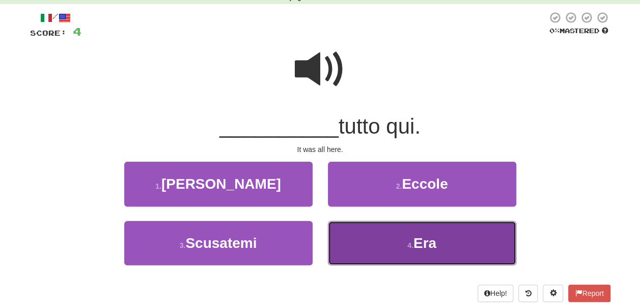
click at [350, 225] on button "4 . Era" at bounding box center [422, 243] width 188 height 44
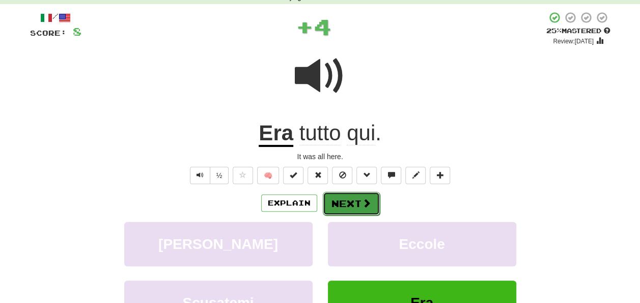
click at [360, 199] on button "Next" at bounding box center [351, 203] width 57 height 23
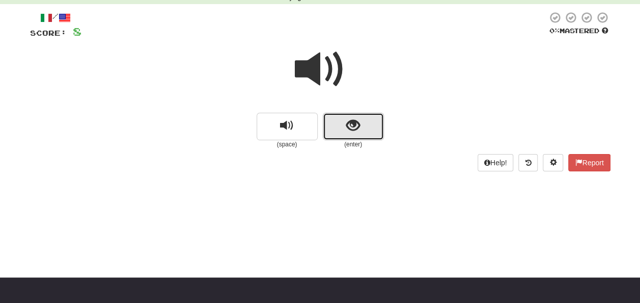
click at [337, 114] on button "show sentence" at bounding box center [353, 127] width 61 height 28
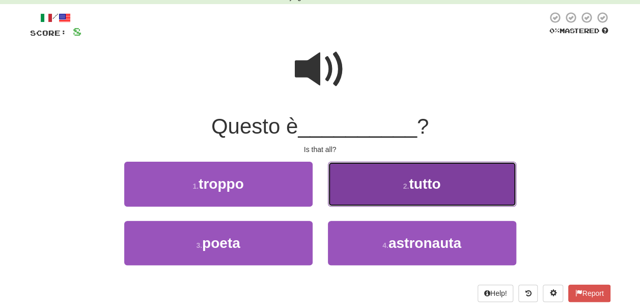
click at [344, 171] on button "2 . tutto" at bounding box center [422, 183] width 188 height 44
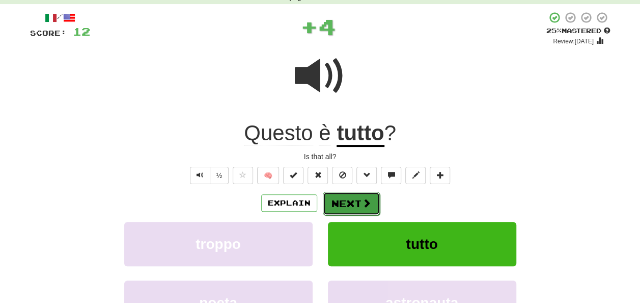
click at [353, 197] on button "Next" at bounding box center [351, 203] width 57 height 23
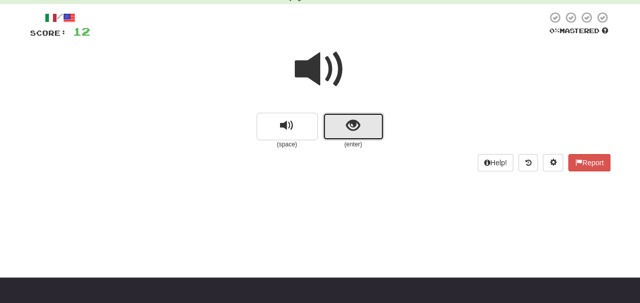
click at [370, 123] on button "show sentence" at bounding box center [353, 127] width 61 height 28
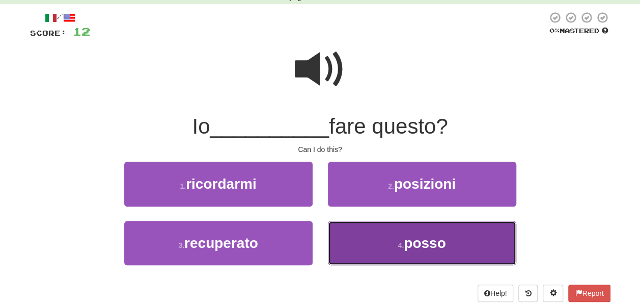
click at [350, 247] on button "4 . posso" at bounding box center [422, 243] width 188 height 44
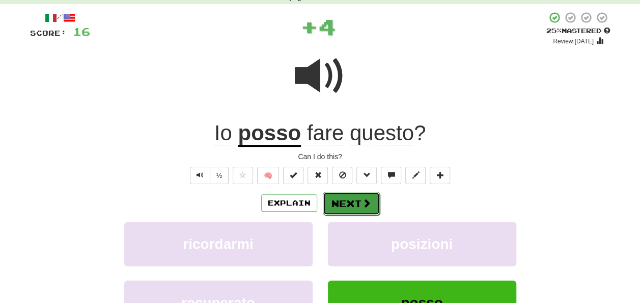
click at [356, 202] on button "Next" at bounding box center [351, 203] width 57 height 23
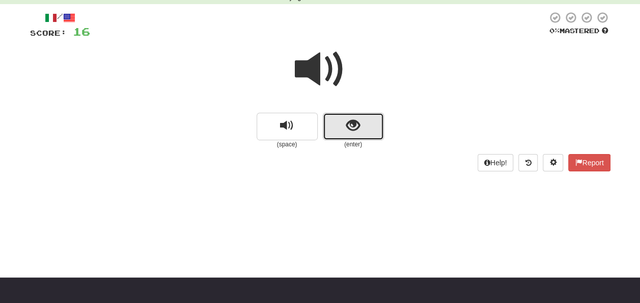
click at [362, 131] on button "show sentence" at bounding box center [353, 127] width 61 height 28
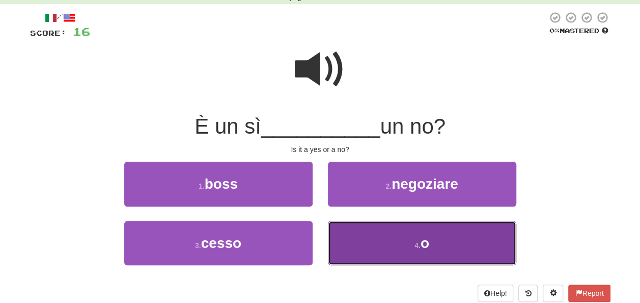
click at [362, 228] on button "4 . o" at bounding box center [422, 243] width 188 height 44
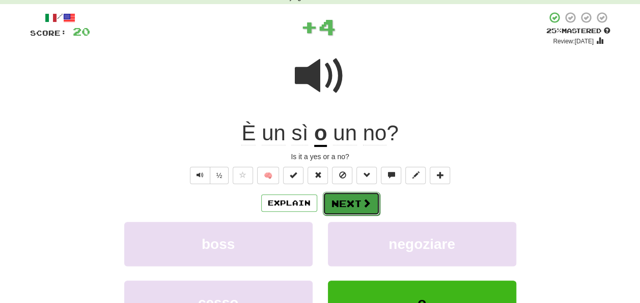
click at [362, 199] on span at bounding box center [366, 202] width 9 height 9
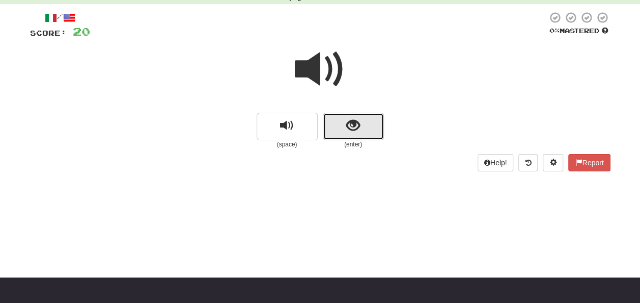
click at [361, 133] on button "show sentence" at bounding box center [353, 127] width 61 height 28
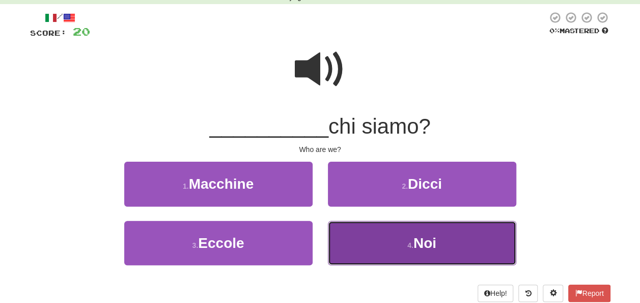
click at [354, 232] on button "4 . [GEOGRAPHIC_DATA]" at bounding box center [422, 243] width 188 height 44
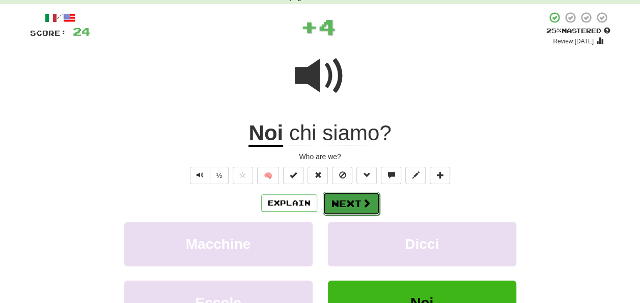
click at [356, 201] on button "Next" at bounding box center [351, 203] width 57 height 23
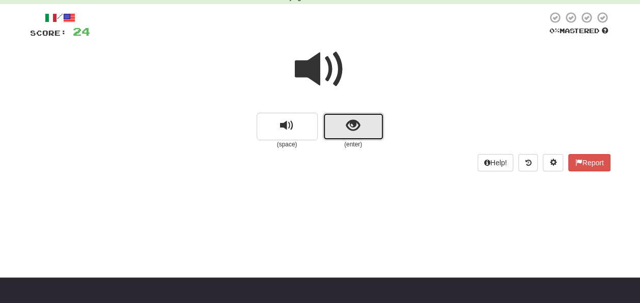
click at [357, 130] on span "show sentence" at bounding box center [353, 126] width 14 height 14
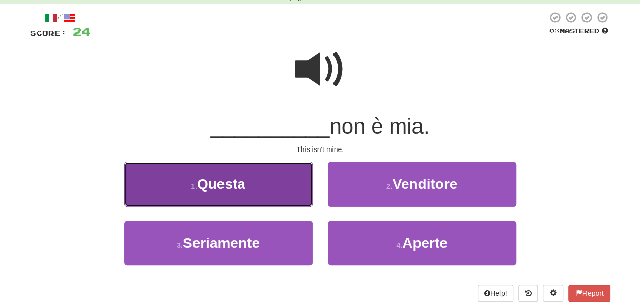
click at [307, 181] on button "1 . Questa" at bounding box center [218, 183] width 188 height 44
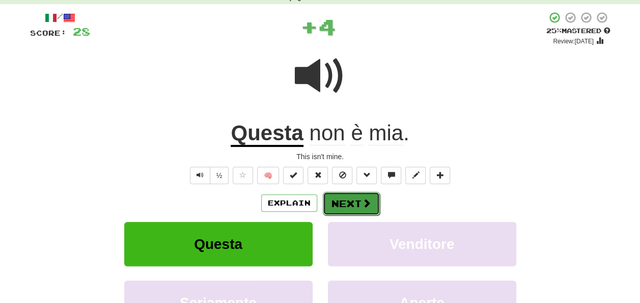
click at [344, 204] on button "Next" at bounding box center [351, 203] width 57 height 23
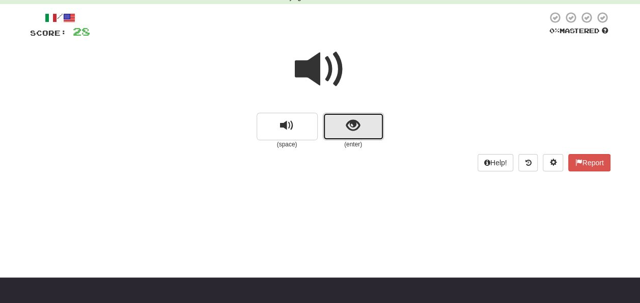
click at [359, 128] on span "show sentence" at bounding box center [353, 126] width 14 height 14
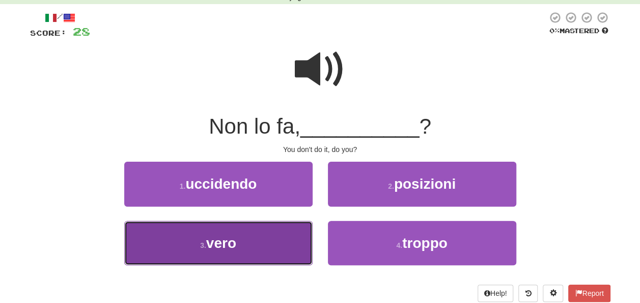
click at [259, 252] on button "3 . vero" at bounding box center [218, 243] width 188 height 44
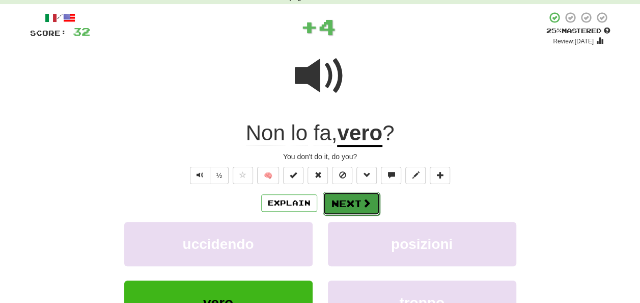
click at [343, 202] on button "Next" at bounding box center [351, 203] width 57 height 23
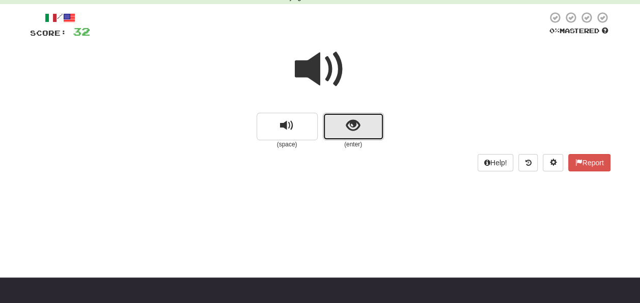
click at [360, 134] on button "show sentence" at bounding box center [353, 127] width 61 height 28
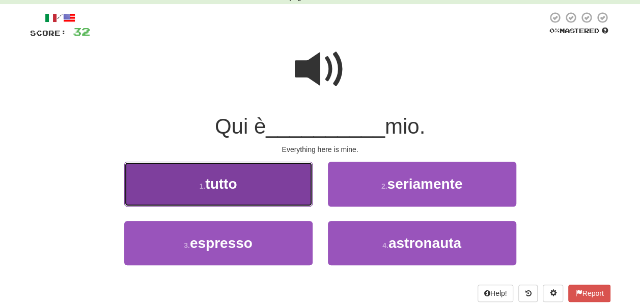
click at [282, 181] on button "1 . tutto" at bounding box center [218, 183] width 188 height 44
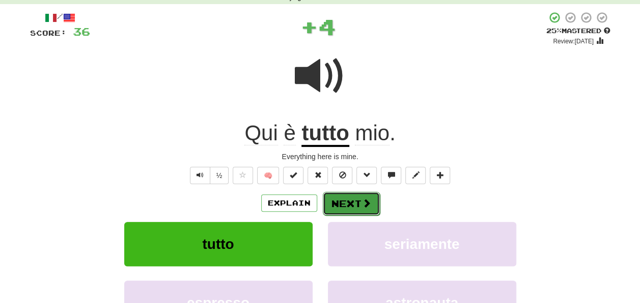
click at [336, 200] on button "Next" at bounding box center [351, 203] width 57 height 23
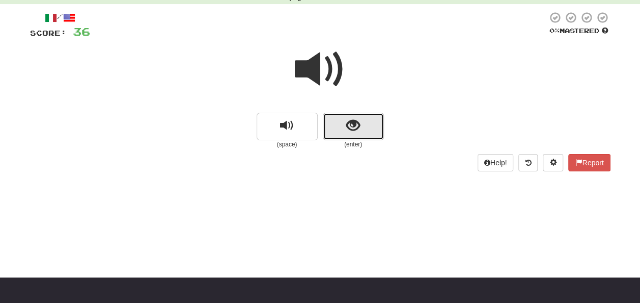
click at [352, 125] on span "show sentence" at bounding box center [353, 126] width 14 height 14
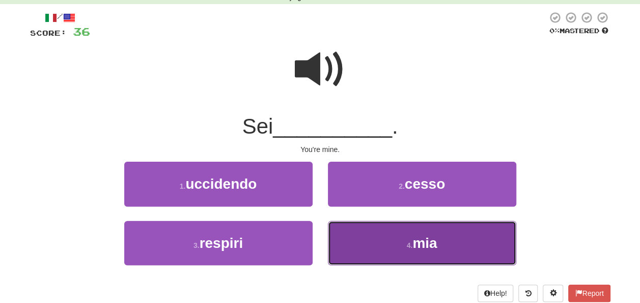
click at [353, 232] on button "4 . mia" at bounding box center [422, 243] width 188 height 44
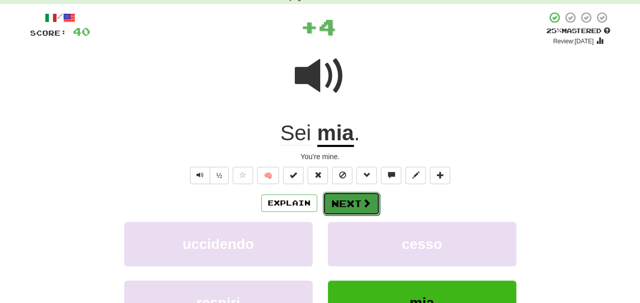
click at [352, 199] on button "Next" at bounding box center [351, 203] width 57 height 23
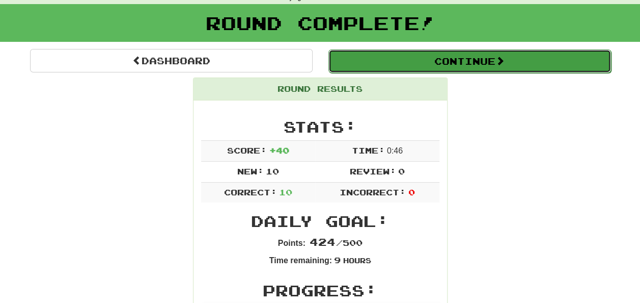
click at [385, 65] on button "Continue" at bounding box center [470, 60] width 283 height 23
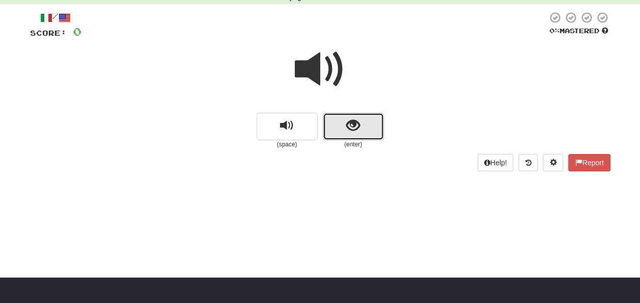
click at [371, 136] on button "show sentence" at bounding box center [353, 127] width 61 height 28
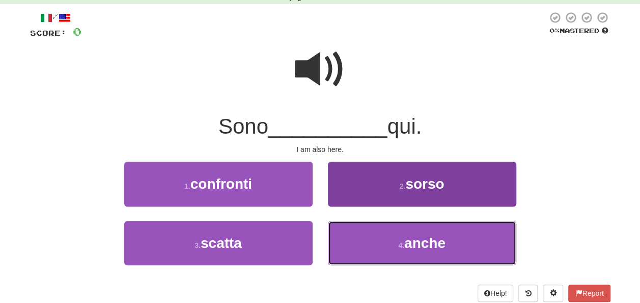
drag, startPoint x: 361, startPoint y: 242, endPoint x: 360, endPoint y: 230, distance: 12.3
click at [361, 242] on button "4 . anche" at bounding box center [422, 243] width 188 height 44
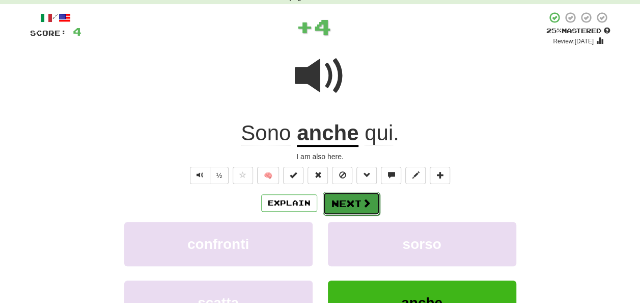
click at [360, 206] on button "Next" at bounding box center [351, 203] width 57 height 23
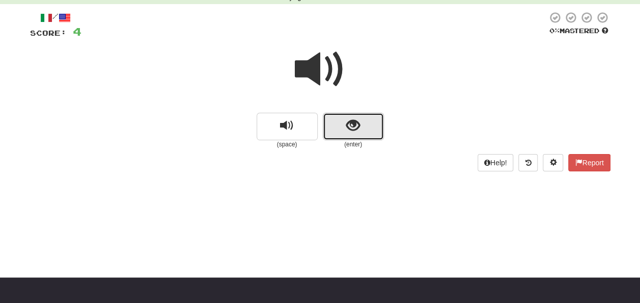
click at [369, 122] on button "show sentence" at bounding box center [353, 127] width 61 height 28
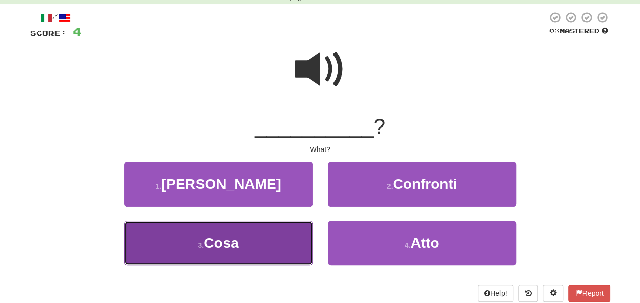
click at [278, 244] on button "3 . Cosa" at bounding box center [218, 243] width 188 height 44
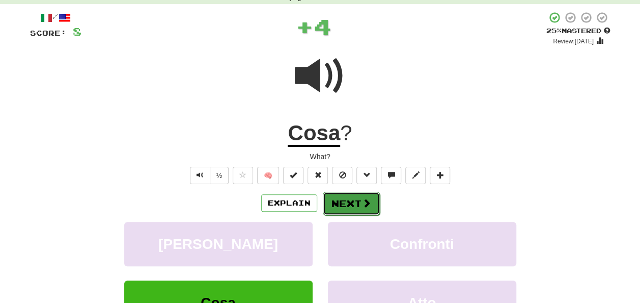
click at [329, 197] on button "Next" at bounding box center [351, 203] width 57 height 23
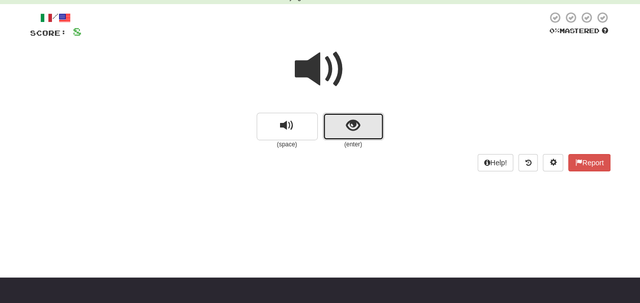
click at [370, 115] on button "show sentence" at bounding box center [353, 127] width 61 height 28
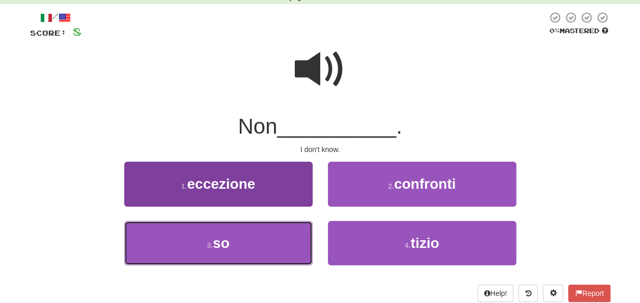
click at [231, 239] on button "3 . so" at bounding box center [218, 243] width 188 height 44
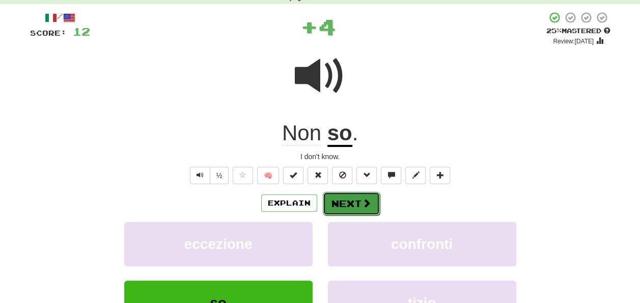
click at [345, 197] on button "Next" at bounding box center [351, 203] width 57 height 23
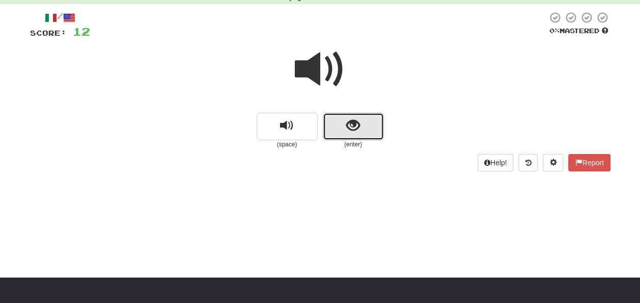
click at [364, 129] on button "show sentence" at bounding box center [353, 127] width 61 height 28
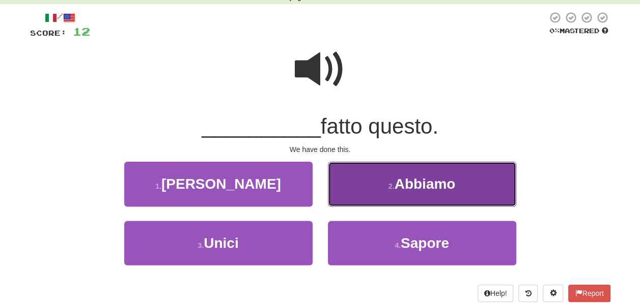
click at [369, 186] on button "2 . [GEOGRAPHIC_DATA]" at bounding box center [422, 183] width 188 height 44
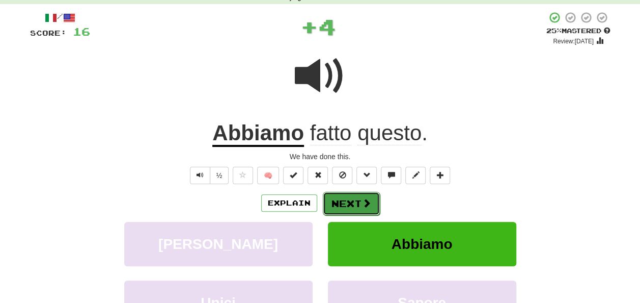
click at [362, 200] on span at bounding box center [366, 202] width 9 height 9
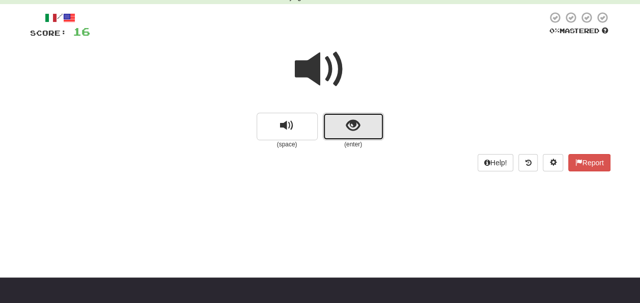
click at [363, 133] on button "show sentence" at bounding box center [353, 127] width 61 height 28
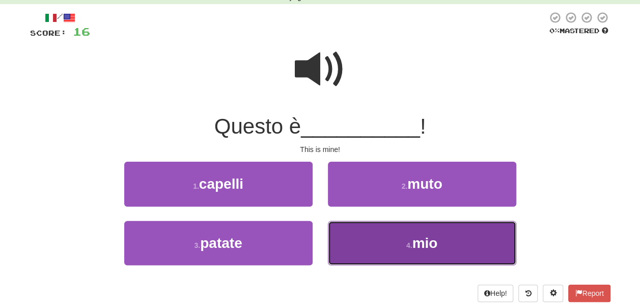
click at [346, 237] on button "4 . mio" at bounding box center [422, 243] width 188 height 44
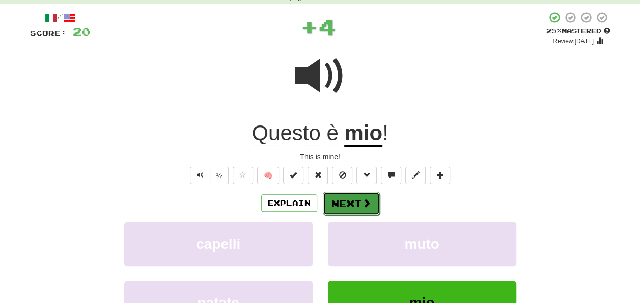
click at [339, 201] on button "Next" at bounding box center [351, 203] width 57 height 23
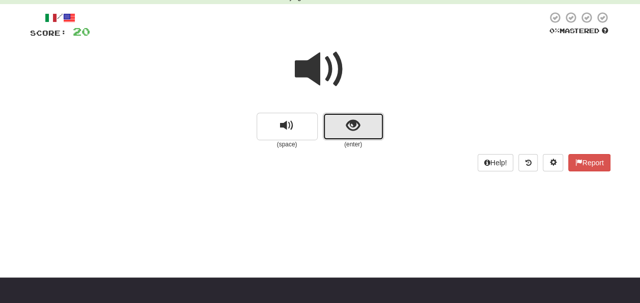
click at [360, 133] on button "show sentence" at bounding box center [353, 127] width 61 height 28
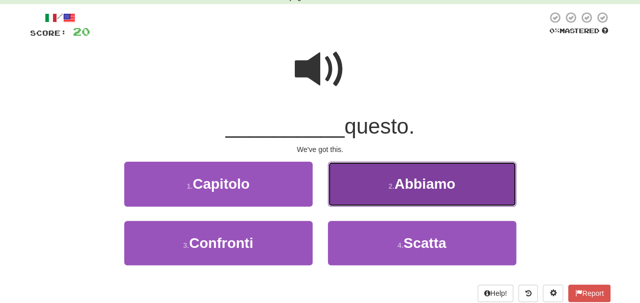
click at [359, 174] on button "2 . [GEOGRAPHIC_DATA]" at bounding box center [422, 183] width 188 height 44
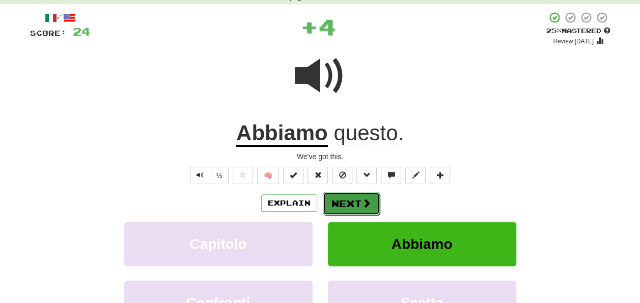
click at [349, 194] on button "Next" at bounding box center [351, 203] width 57 height 23
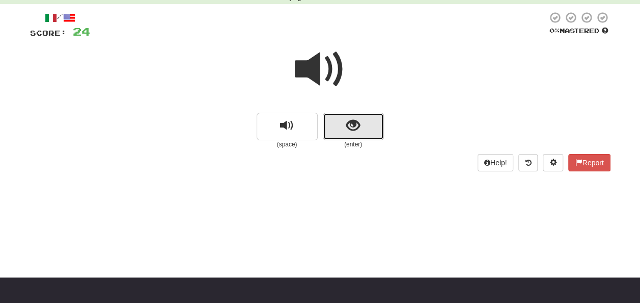
click at [371, 124] on button "show sentence" at bounding box center [353, 127] width 61 height 28
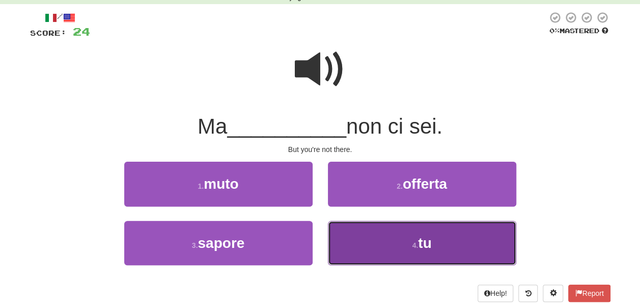
click at [378, 252] on button "4 . tu" at bounding box center [422, 243] width 188 height 44
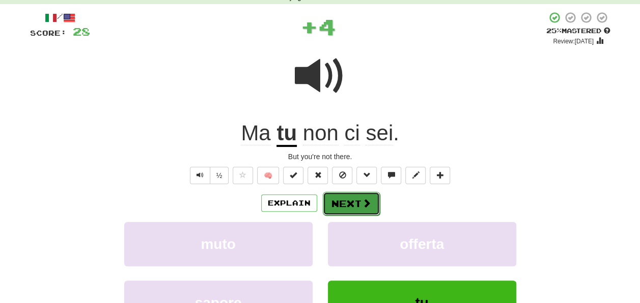
click at [348, 195] on button "Next" at bounding box center [351, 203] width 57 height 23
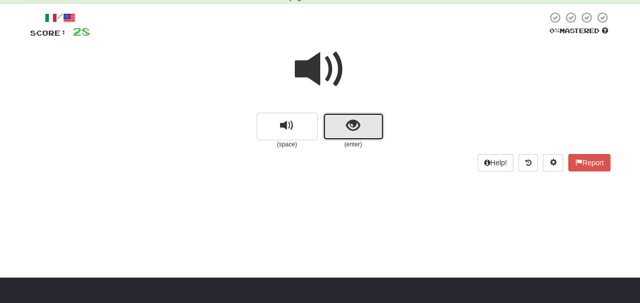
click at [365, 129] on button "show sentence" at bounding box center [353, 127] width 61 height 28
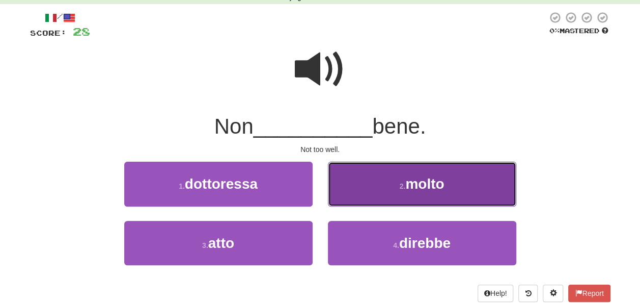
click at [362, 184] on button "2 . molto" at bounding box center [422, 183] width 188 height 44
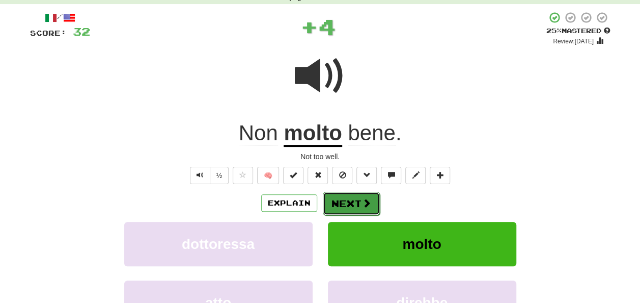
click at [352, 199] on button "Next" at bounding box center [351, 203] width 57 height 23
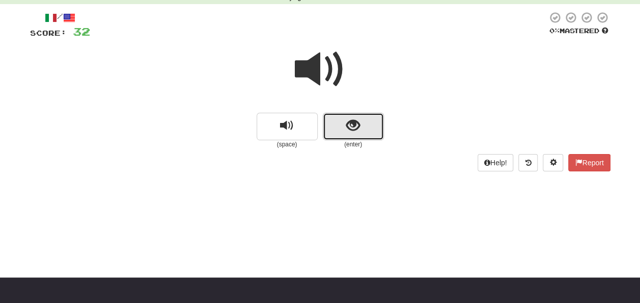
click at [375, 140] on button "show sentence" at bounding box center [353, 127] width 61 height 28
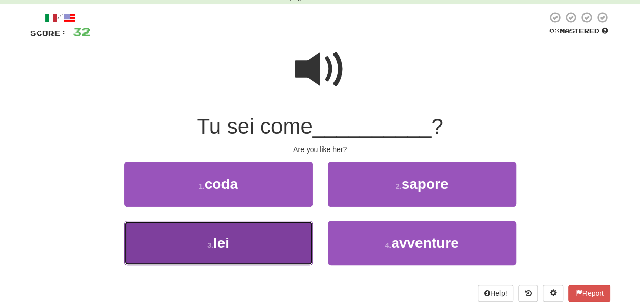
click at [251, 251] on button "3 . lei" at bounding box center [218, 243] width 188 height 44
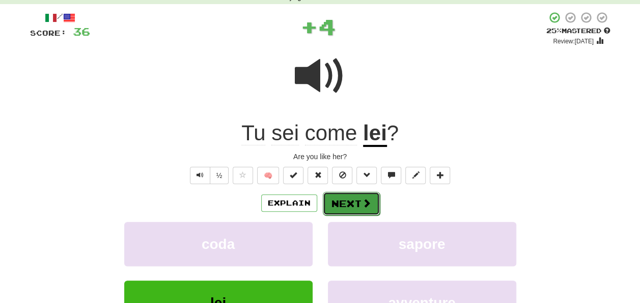
click at [337, 203] on button "Next" at bounding box center [351, 203] width 57 height 23
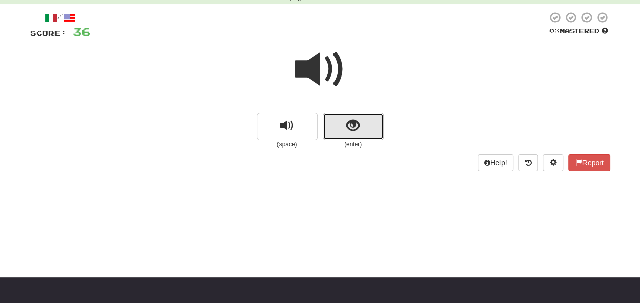
click at [348, 121] on span "show sentence" at bounding box center [353, 126] width 14 height 14
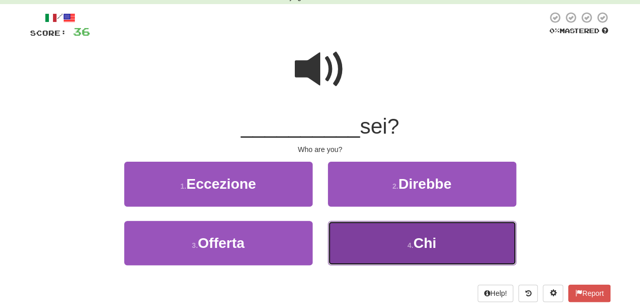
click at [367, 237] on button "4 . Chi" at bounding box center [422, 243] width 188 height 44
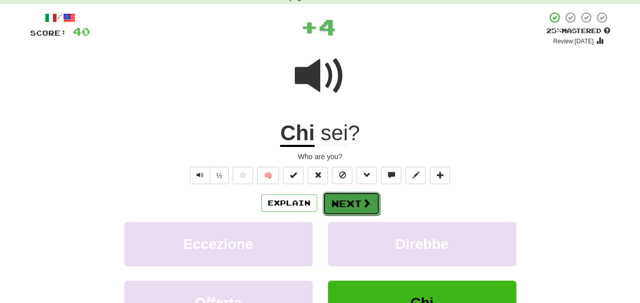
click at [338, 202] on button "Next" at bounding box center [351, 203] width 57 height 23
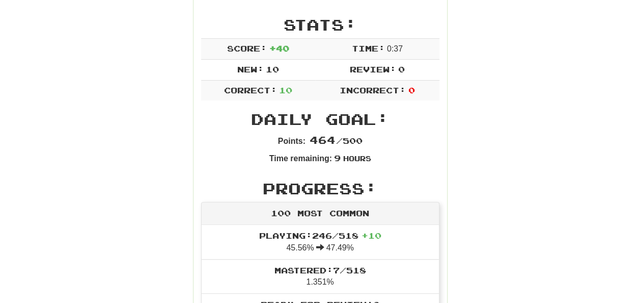
scroll to position [0, 0]
